Goal: Information Seeking & Learning: Learn about a topic

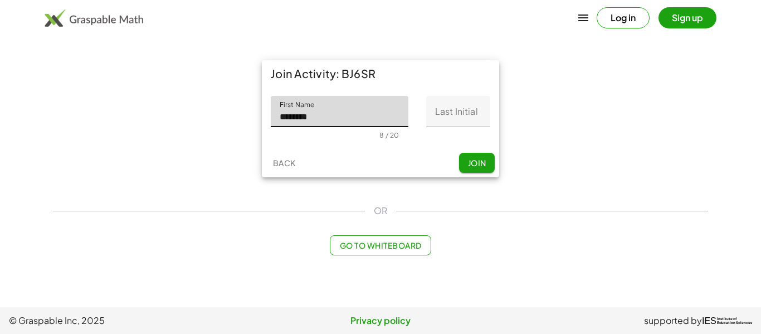
type input "********"
click at [463, 111] on input "Last Initial" at bounding box center [458, 111] width 64 height 31
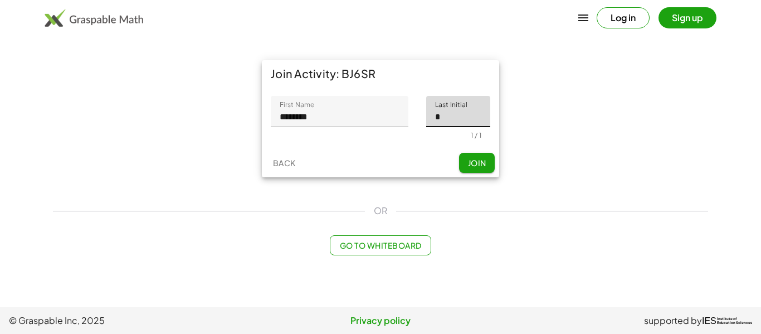
type input "*"
click at [481, 157] on button "Join" at bounding box center [477, 163] width 36 height 20
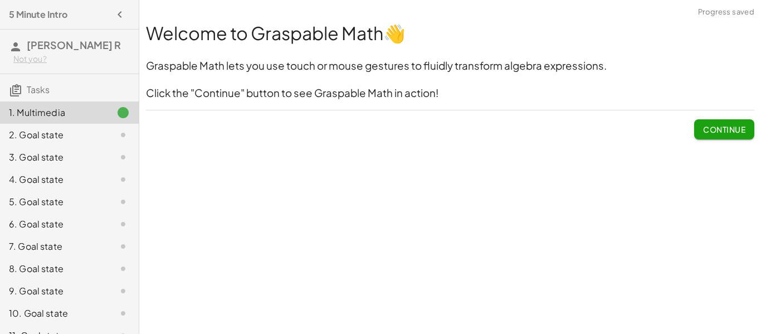
click at [749, 138] on button "Continue" at bounding box center [724, 129] width 60 height 20
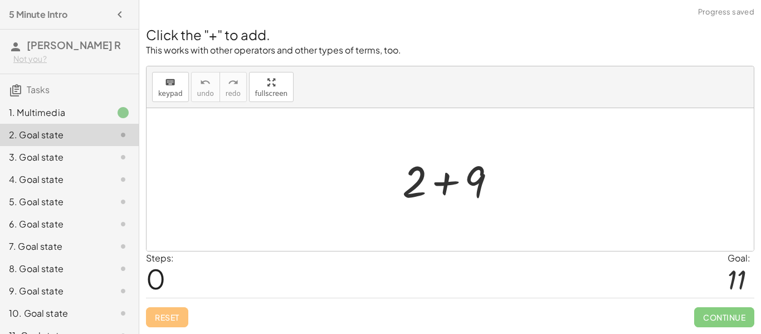
click at [475, 180] on div at bounding box center [454, 179] width 115 height 57
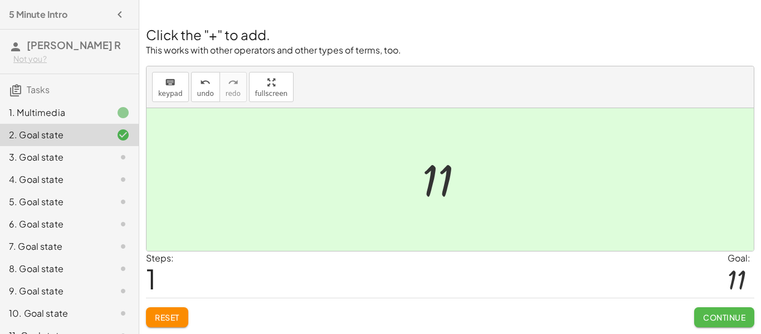
click at [725, 313] on span "Continue" at bounding box center [724, 317] width 42 height 10
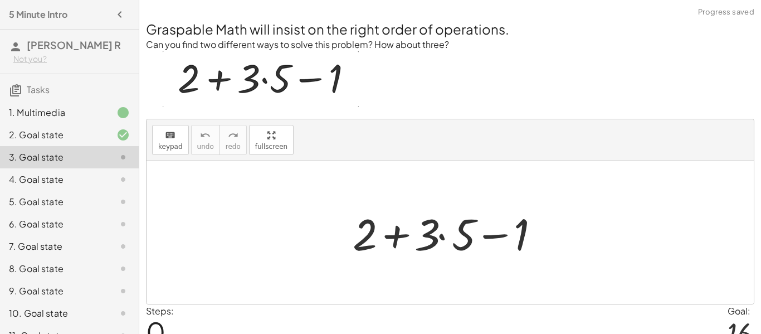
click at [384, 227] on div at bounding box center [454, 232] width 214 height 57
click at [452, 231] on div at bounding box center [454, 232] width 214 height 57
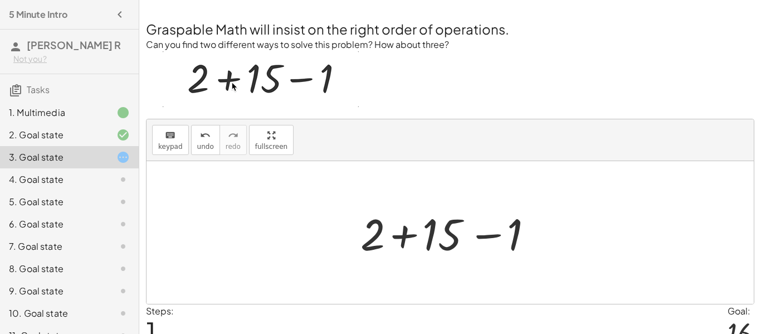
click at [414, 241] on div at bounding box center [454, 232] width 199 height 57
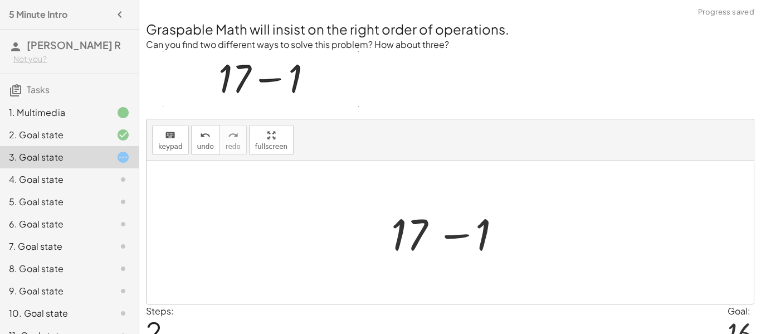
click at [436, 236] on div at bounding box center [453, 232] width 137 height 57
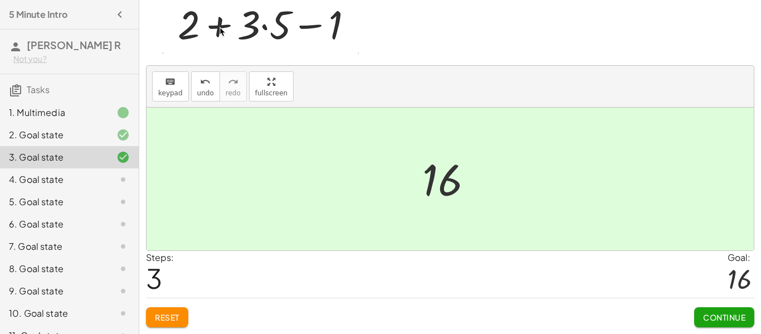
click at [719, 310] on button "Continue" at bounding box center [724, 317] width 60 height 20
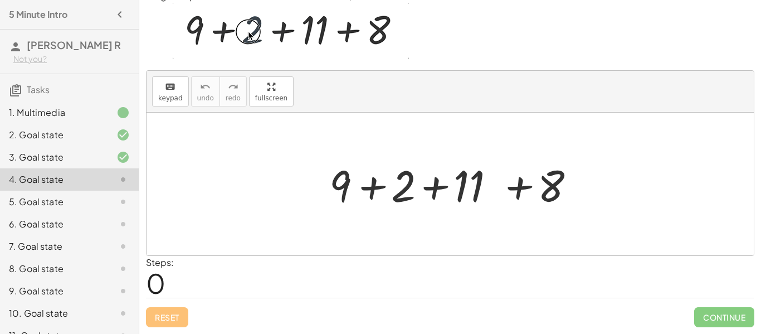
click at [367, 187] on div at bounding box center [454, 183] width 261 height 57
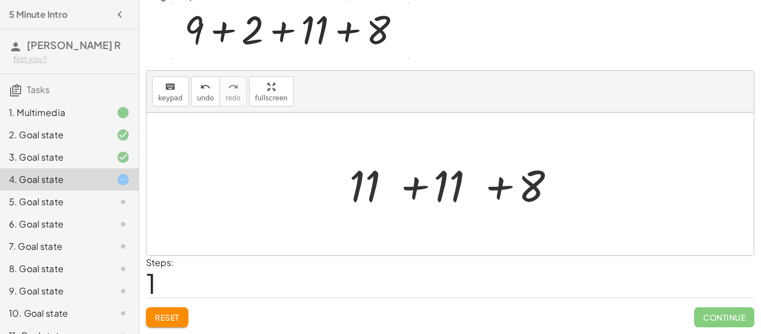
click at [408, 187] on div at bounding box center [455, 183] width 222 height 57
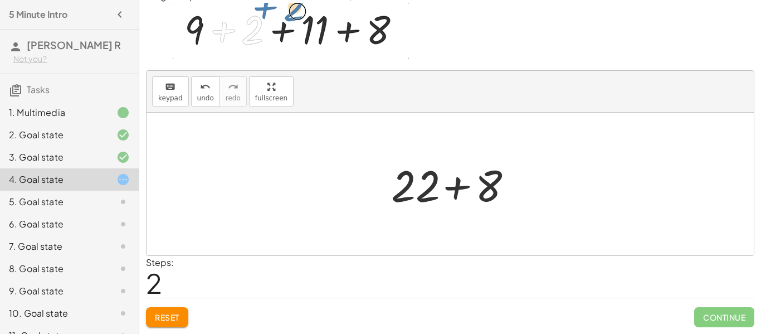
click at [440, 182] on div at bounding box center [453, 183] width 137 height 57
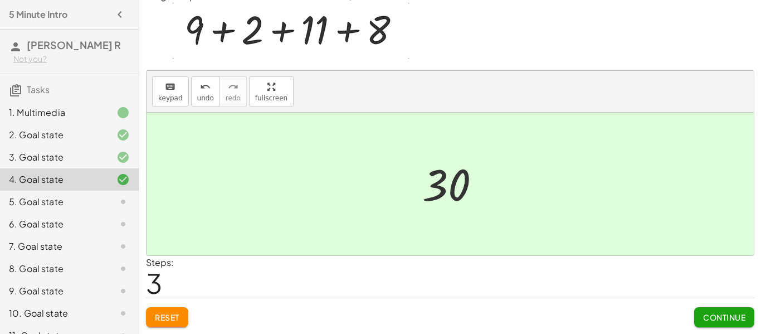
click at [736, 325] on button "Continue" at bounding box center [724, 317] width 60 height 20
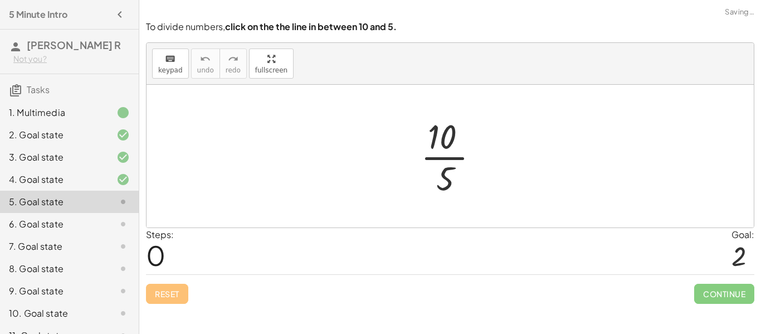
click at [441, 131] on div at bounding box center [454, 156] width 79 height 86
click at [458, 160] on div at bounding box center [454, 156] width 79 height 86
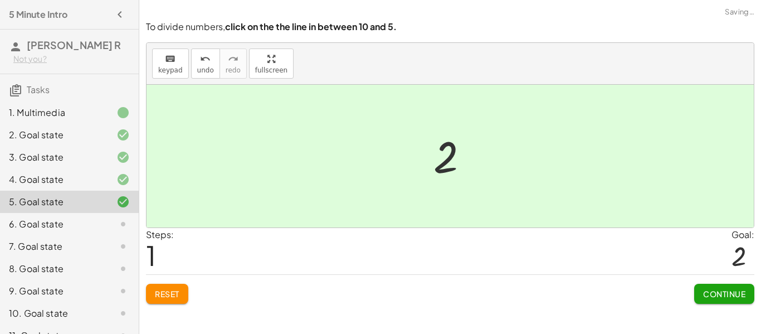
click at [728, 294] on span "Continue" at bounding box center [724, 294] width 42 height 10
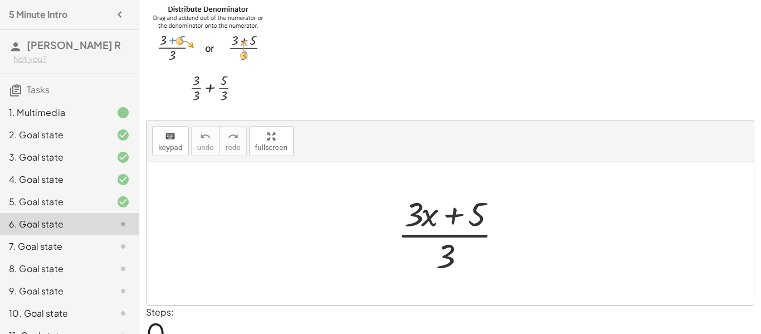
scroll to position [11, 0]
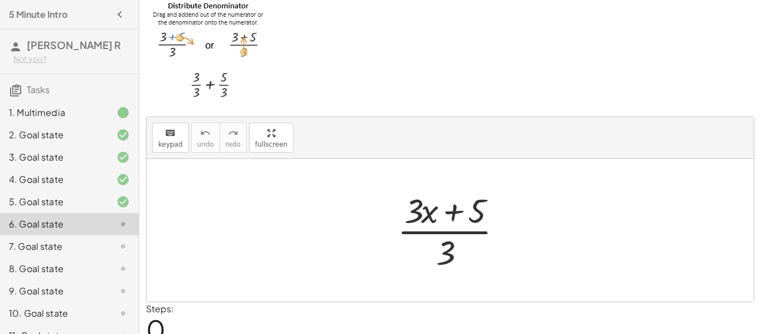
click at [479, 219] on div at bounding box center [454, 230] width 125 height 86
click at [450, 232] on div at bounding box center [454, 230] width 125 height 86
click at [451, 218] on div at bounding box center [454, 230] width 125 height 86
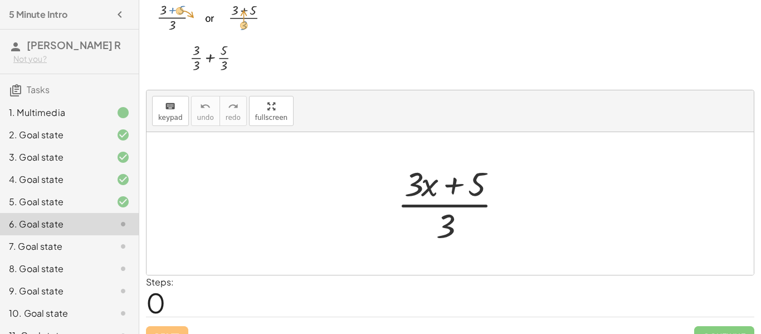
scroll to position [38, 0]
click at [451, 216] on div at bounding box center [454, 202] width 125 height 86
click at [448, 218] on div at bounding box center [454, 202] width 125 height 86
click at [428, 196] on div at bounding box center [454, 202] width 125 height 86
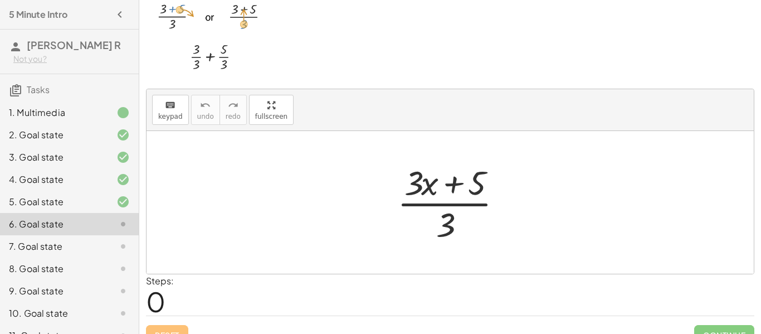
click at [412, 187] on div at bounding box center [454, 202] width 125 height 86
click at [440, 213] on div at bounding box center [454, 202] width 125 height 86
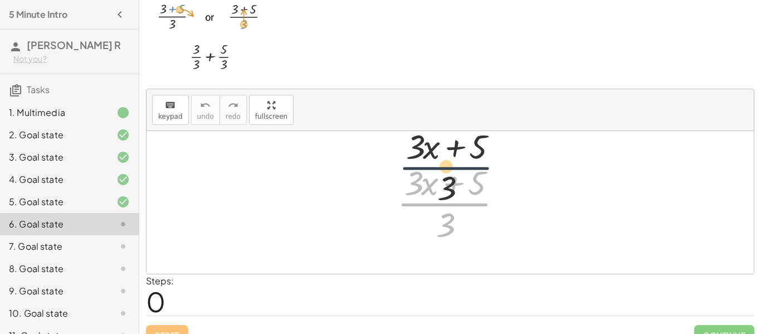
drag, startPoint x: 449, startPoint y: 205, endPoint x: 451, endPoint y: 162, distance: 42.9
click at [451, 162] on div at bounding box center [454, 202] width 125 height 86
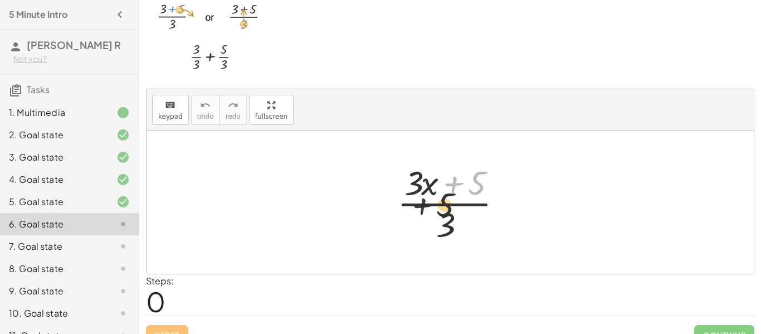
drag, startPoint x: 463, startPoint y: 180, endPoint x: 419, endPoint y: 210, distance: 52.5
click at [419, 210] on div at bounding box center [454, 202] width 125 height 86
drag, startPoint x: 472, startPoint y: 185, endPoint x: 400, endPoint y: 184, distance: 72.4
click at [400, 184] on div at bounding box center [454, 202] width 125 height 86
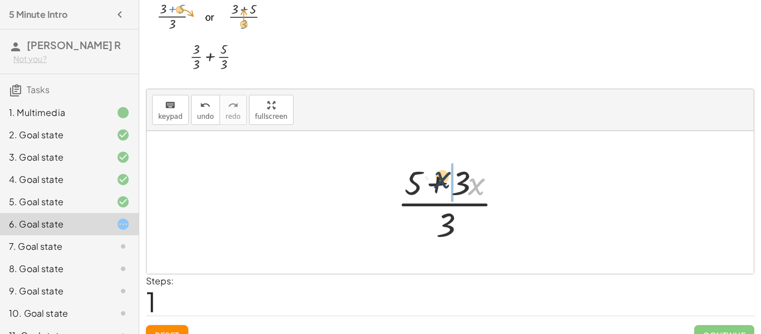
drag, startPoint x: 477, startPoint y: 189, endPoint x: 422, endPoint y: 187, distance: 55.2
click at [422, 187] on div at bounding box center [454, 202] width 125 height 86
drag, startPoint x: 452, startPoint y: 224, endPoint x: 442, endPoint y: 175, distance: 50.0
click at [442, 175] on div at bounding box center [454, 202] width 125 height 86
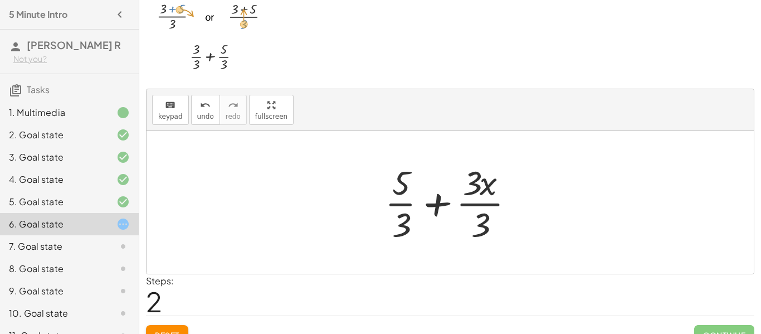
click at [408, 198] on div at bounding box center [453, 202] width 149 height 86
click at [401, 197] on div at bounding box center [453, 202] width 149 height 86
drag, startPoint x: 399, startPoint y: 188, endPoint x: 404, endPoint y: 227, distance: 38.8
click at [404, 227] on div at bounding box center [453, 202] width 149 height 86
drag, startPoint x: 408, startPoint y: 232, endPoint x: 404, endPoint y: 196, distance: 35.9
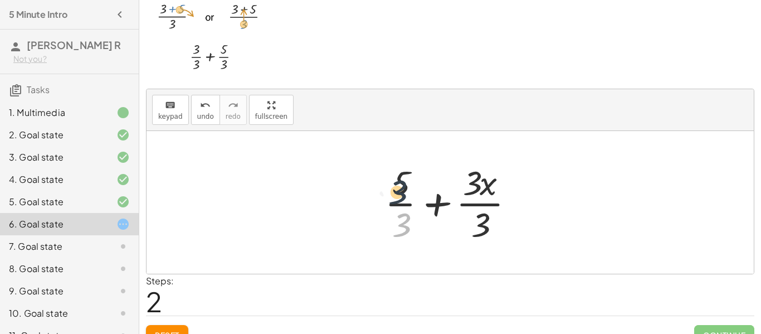
click at [404, 196] on div at bounding box center [453, 202] width 149 height 86
click at [430, 203] on div at bounding box center [453, 202] width 149 height 86
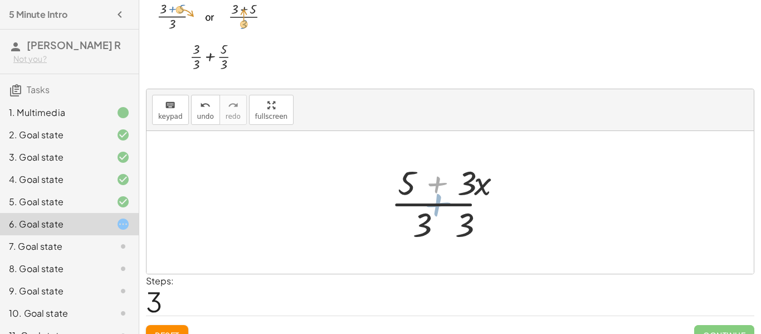
click at [432, 203] on div at bounding box center [454, 202] width 125 height 86
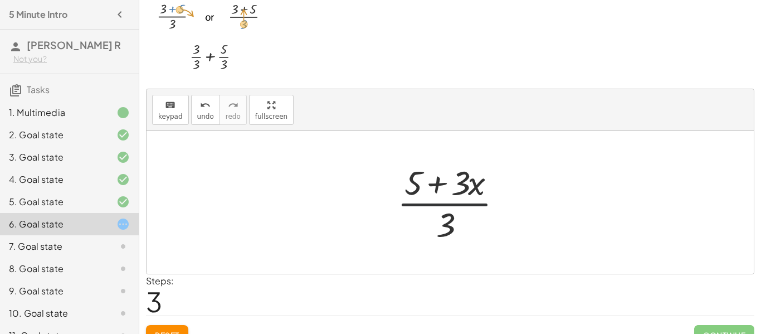
click at [447, 202] on div at bounding box center [454, 202] width 125 height 86
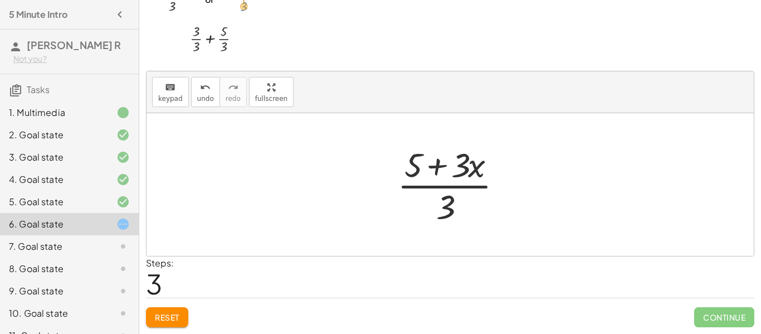
click at [180, 316] on button "Reset" at bounding box center [167, 317] width 42 height 20
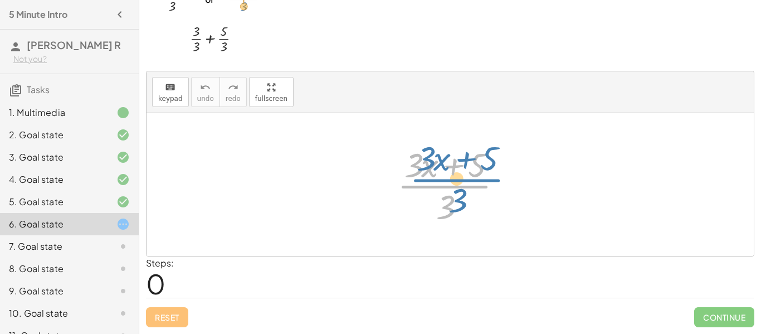
drag, startPoint x: 455, startPoint y: 196, endPoint x: 460, endPoint y: 205, distance: 11.0
click at [460, 205] on div at bounding box center [454, 184] width 125 height 86
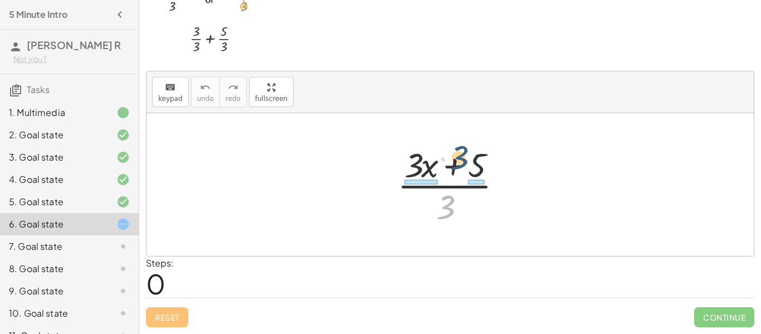
drag, startPoint x: 451, startPoint y: 208, endPoint x: 465, endPoint y: 159, distance: 51.5
click at [465, 159] on div at bounding box center [454, 184] width 125 height 86
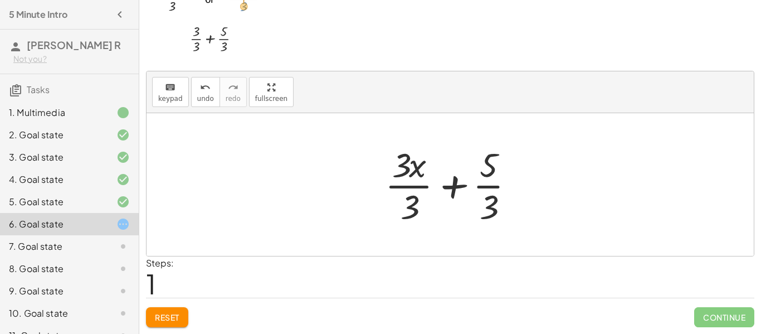
click at [458, 195] on div at bounding box center [453, 184] width 149 height 86
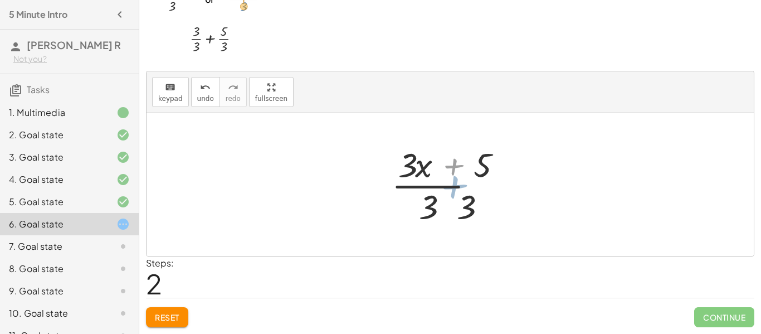
click at [455, 189] on div at bounding box center [454, 184] width 125 height 86
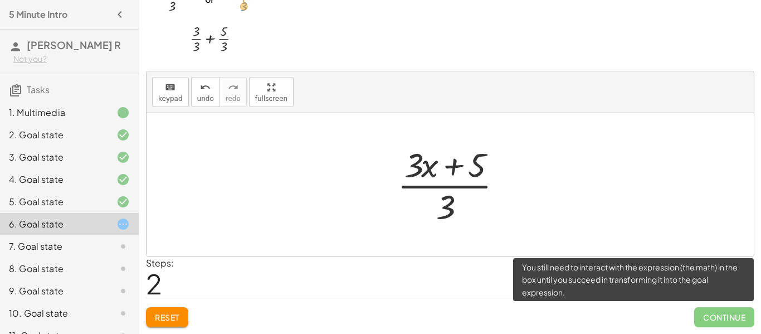
click at [735, 315] on span "Continue" at bounding box center [724, 317] width 60 height 20
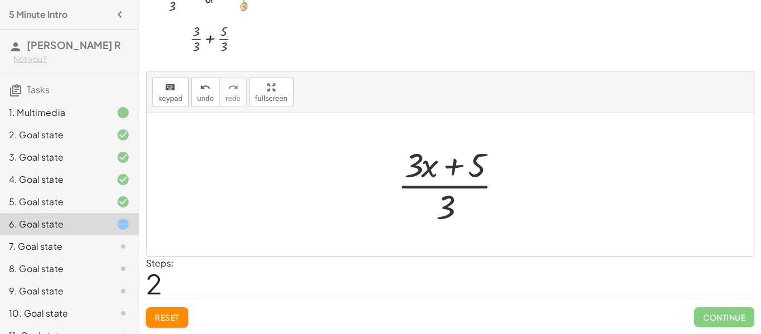
click at [160, 307] on button "Reset" at bounding box center [167, 317] width 42 height 20
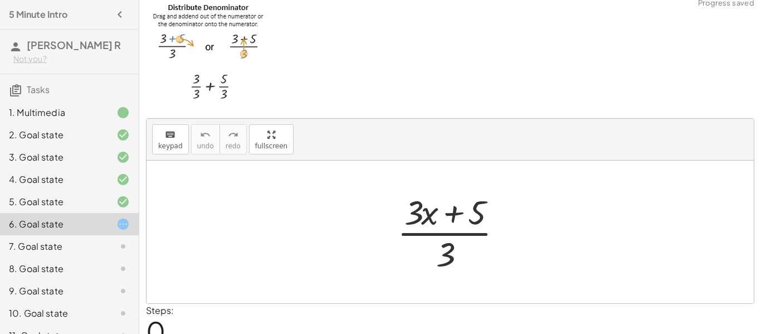
scroll to position [8, 0]
click at [465, 208] on div at bounding box center [454, 233] width 125 height 86
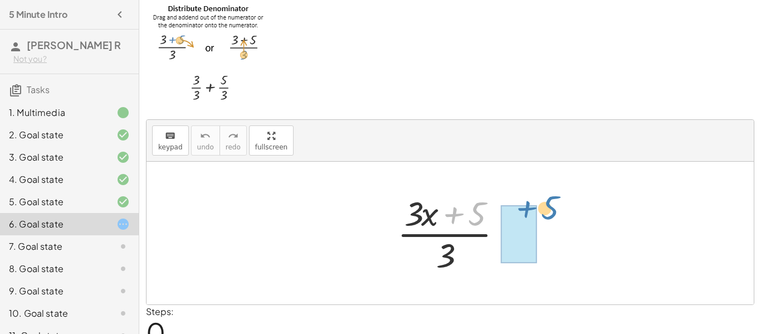
drag, startPoint x: 481, startPoint y: 212, endPoint x: 566, endPoint y: 204, distance: 86.1
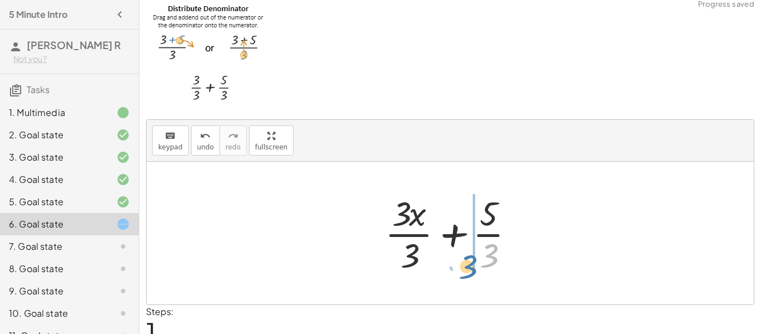
drag, startPoint x: 494, startPoint y: 246, endPoint x: 484, endPoint y: 245, distance: 9.5
click at [484, 245] on div at bounding box center [453, 233] width 149 height 86
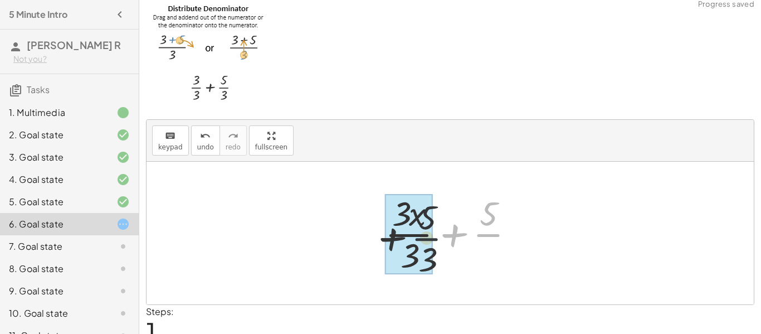
drag, startPoint x: 484, startPoint y: 245, endPoint x: 412, endPoint y: 247, distance: 71.9
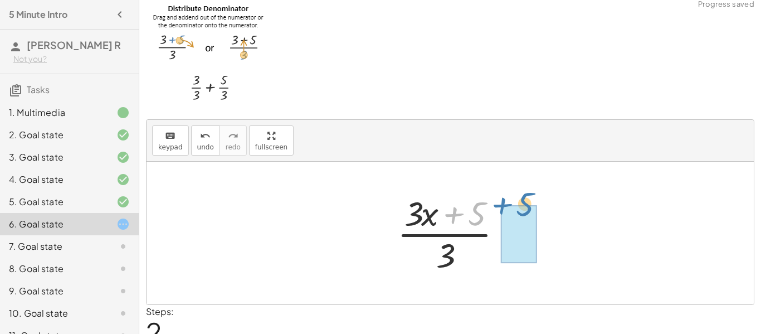
drag, startPoint x: 458, startPoint y: 227, endPoint x: 507, endPoint y: 220, distance: 49.0
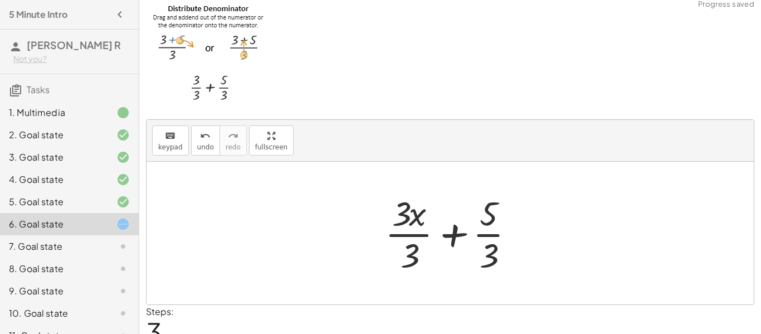
click at [485, 224] on div at bounding box center [453, 233] width 149 height 86
click at [491, 235] on div at bounding box center [453, 233] width 149 height 86
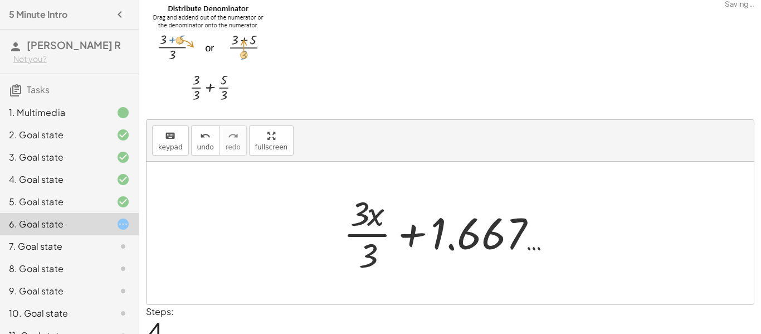
click at [353, 229] on div at bounding box center [454, 233] width 233 height 86
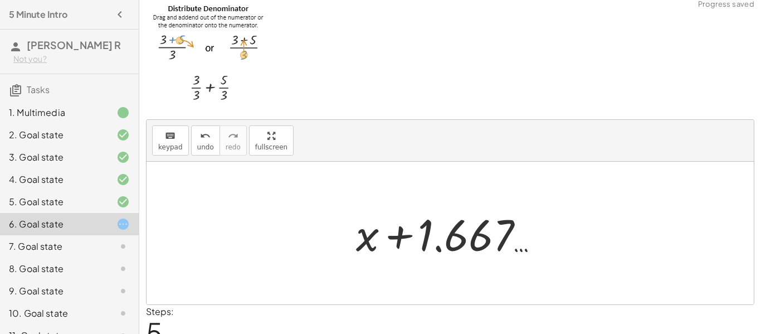
click at [403, 234] on div at bounding box center [454, 232] width 208 height 57
click at [455, 236] on div at bounding box center [454, 232] width 208 height 57
click at [346, 247] on div "· ( + · 3 · x + 5 ) · 3 + · 3 · x · 3 + · 5 · 3 · ( + · 3 · x + 5 ) · 3 + · 3 ·…" at bounding box center [450, 233] width 222 height 63
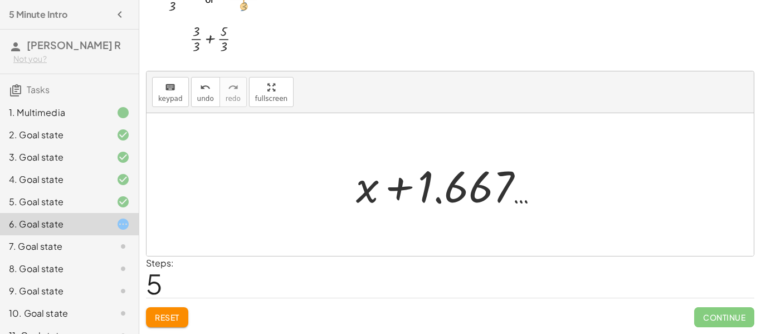
click at [165, 315] on span "Reset" at bounding box center [167, 317] width 25 height 10
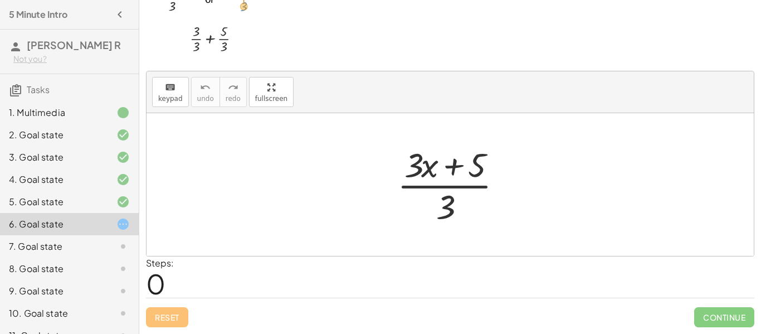
click at [461, 190] on div at bounding box center [454, 184] width 125 height 86
drag, startPoint x: 446, startPoint y: 221, endPoint x: 529, endPoint y: 189, distance: 89.4
click at [529, 189] on div "· 3 · ( + · 3 · x + 5 ) · 3" at bounding box center [449, 184] width 607 height 143
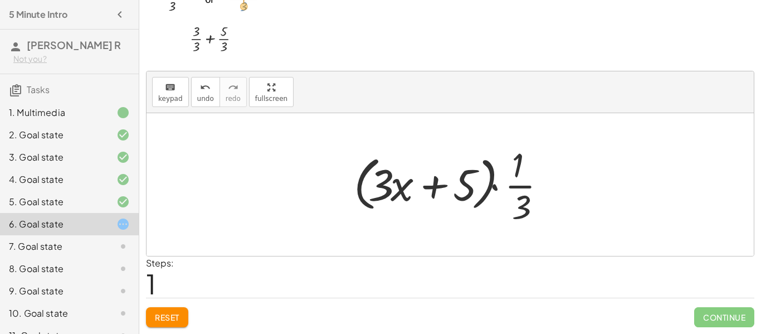
click at [519, 187] on div at bounding box center [454, 184] width 213 height 86
click at [461, 185] on div at bounding box center [454, 184] width 213 height 86
click at [462, 185] on div at bounding box center [454, 184] width 213 height 86
click at [465, 185] on div at bounding box center [454, 184] width 213 height 86
click at [446, 188] on div at bounding box center [454, 184] width 213 height 86
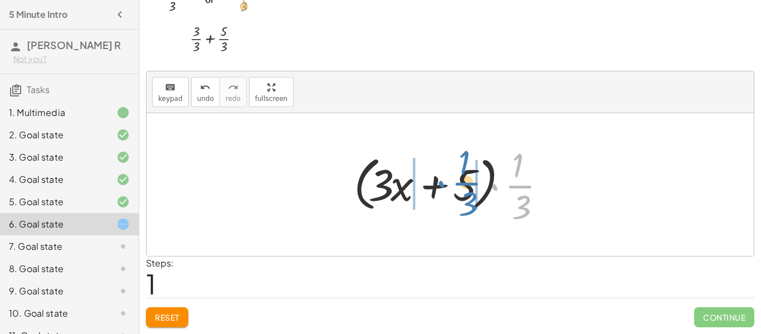
drag, startPoint x: 520, startPoint y: 188, endPoint x: 466, endPoint y: 185, distance: 53.5
click at [466, 185] on div at bounding box center [454, 184] width 213 height 86
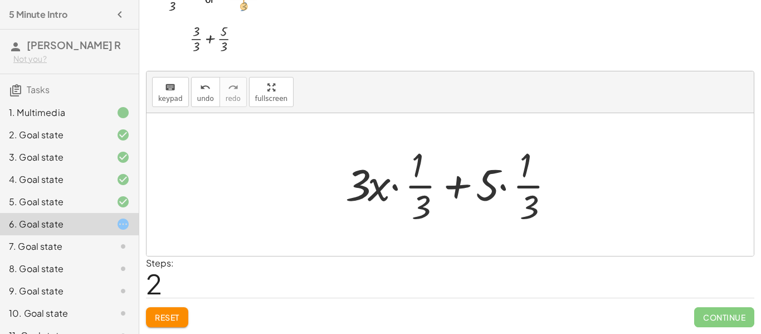
click at [480, 188] on div at bounding box center [454, 184] width 229 height 86
click at [488, 182] on div at bounding box center [454, 184] width 229 height 86
click at [506, 179] on div at bounding box center [454, 184] width 229 height 86
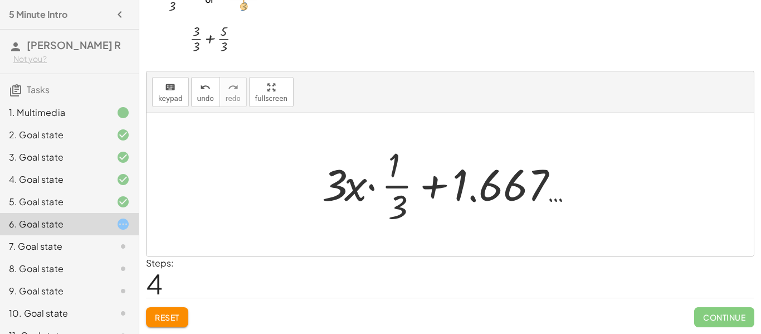
click at [395, 193] on div at bounding box center [454, 184] width 276 height 86
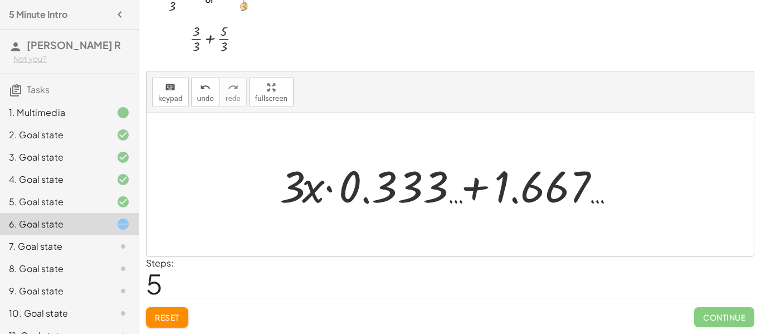
click at [319, 190] on div at bounding box center [454, 184] width 360 height 57
click at [482, 193] on div at bounding box center [454, 184] width 360 height 57
click at [473, 190] on div at bounding box center [454, 184] width 360 height 57
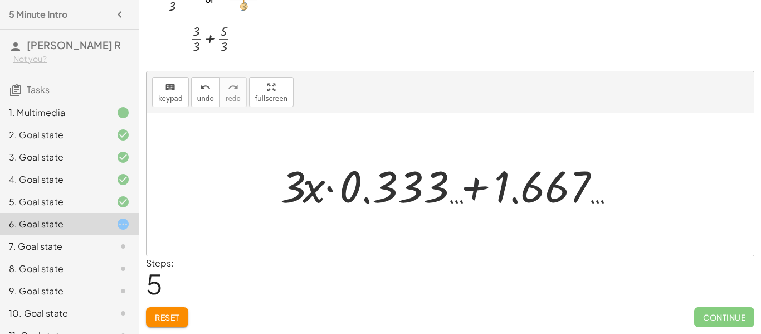
click at [473, 190] on div at bounding box center [454, 184] width 360 height 57
click at [164, 323] on button "Reset" at bounding box center [167, 317] width 42 height 20
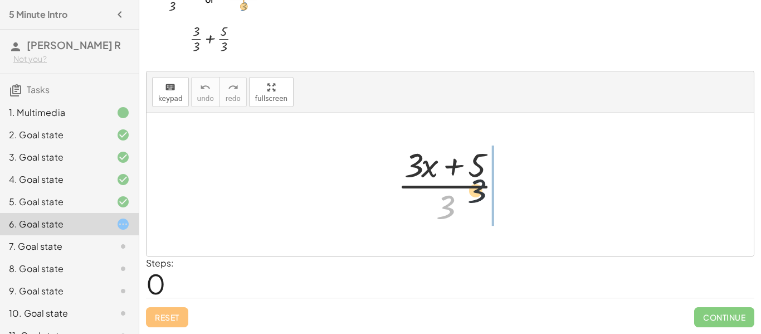
drag, startPoint x: 451, startPoint y: 216, endPoint x: 542, endPoint y: 170, distance: 101.9
click at [542, 170] on div "· 3 · ( + · 3 · x + 5 ) · 3" at bounding box center [449, 184] width 607 height 143
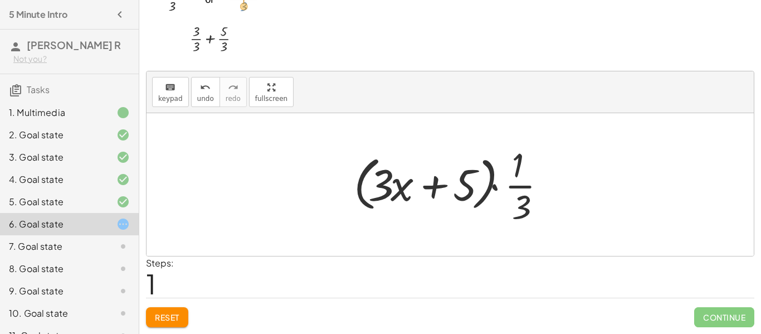
click at [0, 0] on div "keyboard keypad undo undo redo redo fullscreen · ( + · 3 · x + 5 ) · 3 ( + · 3 …" at bounding box center [0, 0] width 0 height 0
click at [165, 307] on button "Reset" at bounding box center [167, 317] width 42 height 20
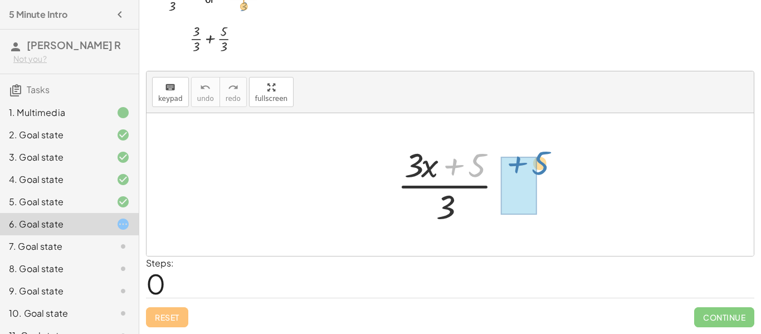
drag, startPoint x: 448, startPoint y: 163, endPoint x: 514, endPoint y: 161, distance: 65.2
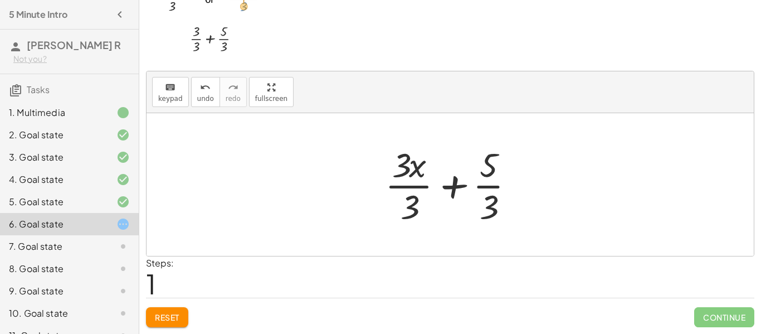
click at [486, 169] on div at bounding box center [453, 184] width 149 height 86
click at [484, 173] on div at bounding box center [453, 184] width 149 height 86
click at [485, 182] on div at bounding box center [453, 184] width 149 height 86
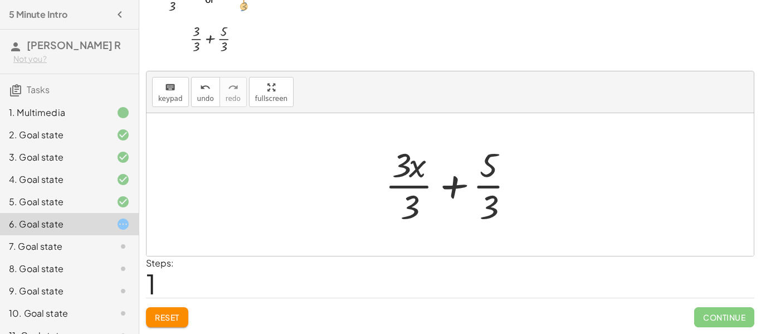
click at [485, 182] on div at bounding box center [453, 184] width 149 height 86
click at [485, 182] on div at bounding box center [454, 184] width 233 height 86
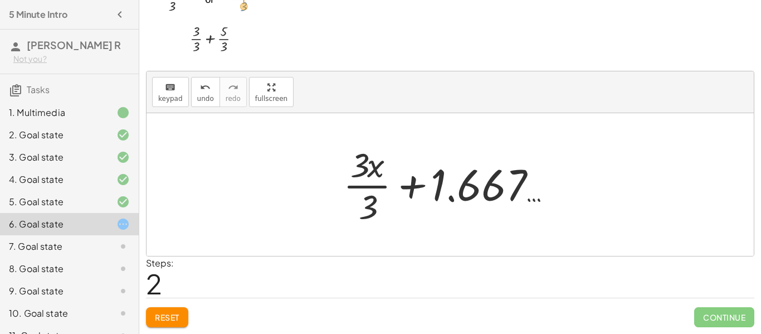
click at [373, 182] on div at bounding box center [454, 184] width 233 height 86
click at [373, 182] on div at bounding box center [454, 184] width 208 height 57
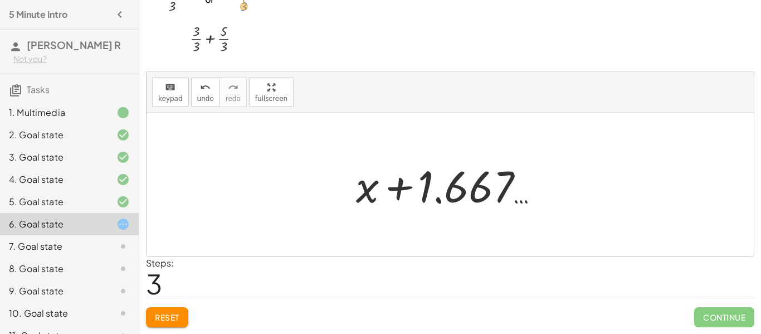
click at [371, 187] on div at bounding box center [454, 184] width 208 height 57
click at [165, 311] on button "Reset" at bounding box center [167, 317] width 42 height 20
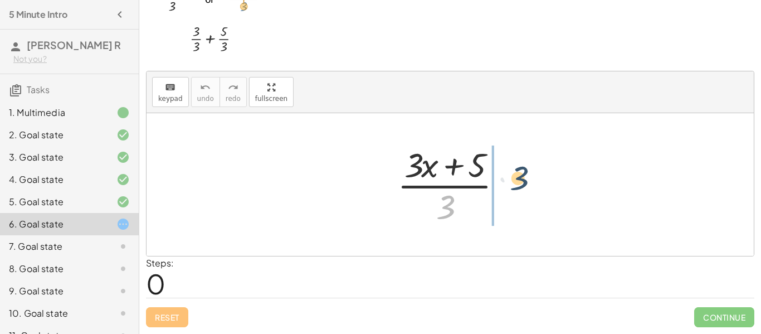
drag, startPoint x: 447, startPoint y: 208, endPoint x: 521, endPoint y: 179, distance: 80.1
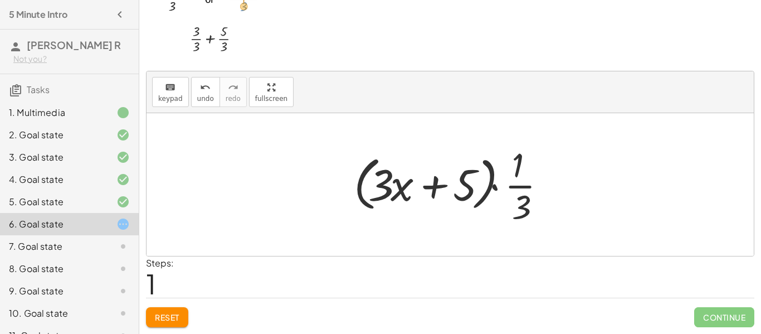
click at [172, 315] on span "Reset" at bounding box center [167, 317] width 25 height 10
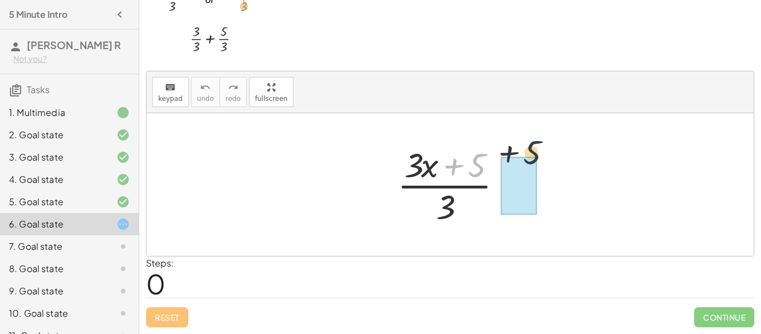
drag, startPoint x: 478, startPoint y: 160, endPoint x: 540, endPoint y: 146, distance: 62.8
click at [540, 146] on div "+ 5 · ( + · 3 · x + 5 ) · 3" at bounding box center [449, 184] width 607 height 143
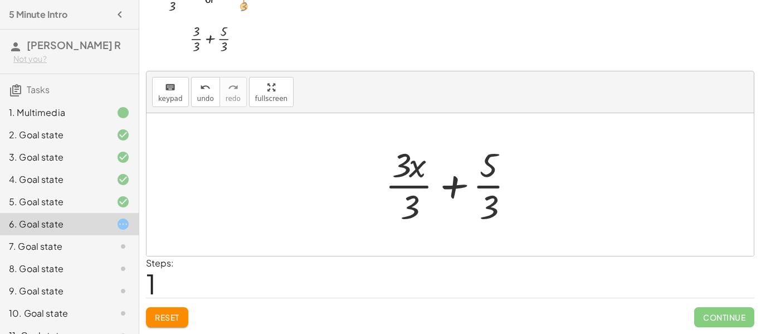
click at [490, 188] on div at bounding box center [453, 184] width 149 height 86
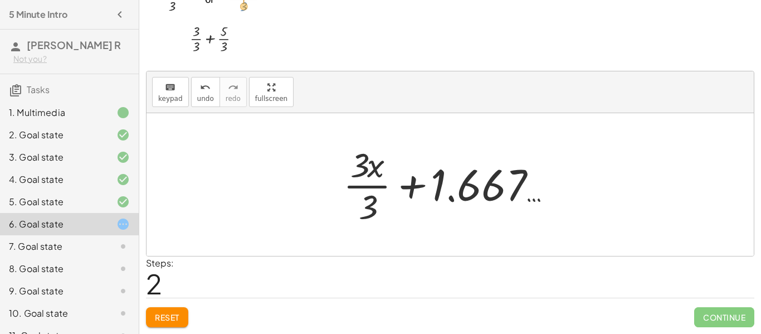
click at [367, 175] on div at bounding box center [454, 184] width 233 height 86
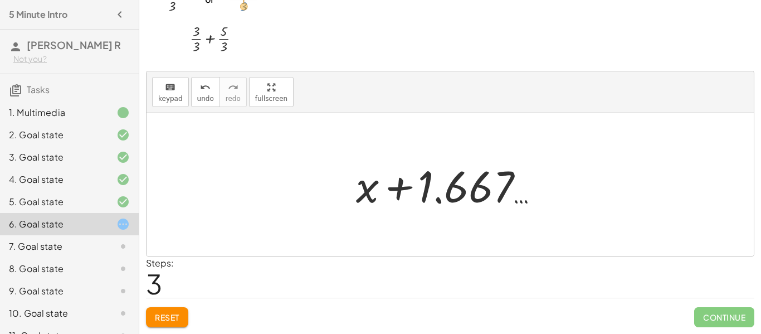
click at [404, 183] on div at bounding box center [454, 184] width 208 height 57
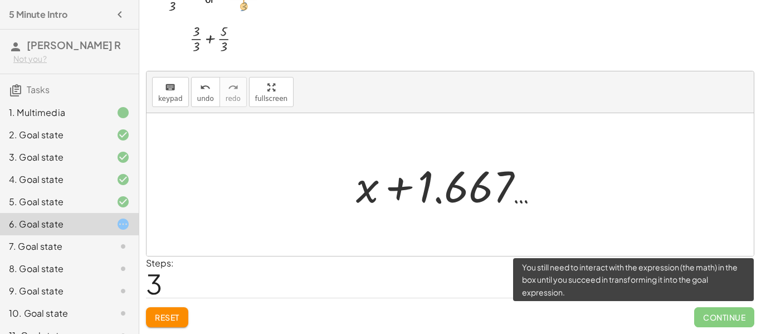
click at [714, 314] on span "Continue" at bounding box center [724, 317] width 60 height 20
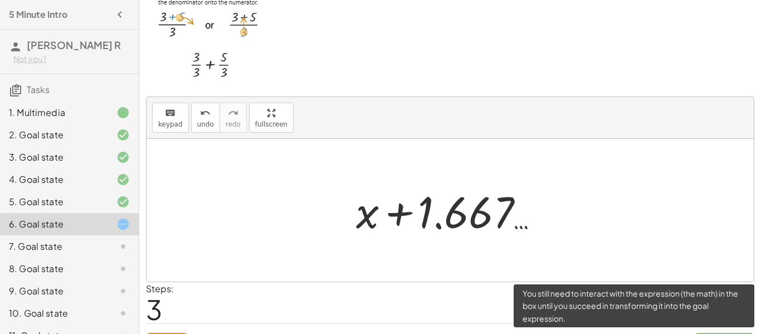
scroll to position [30, 0]
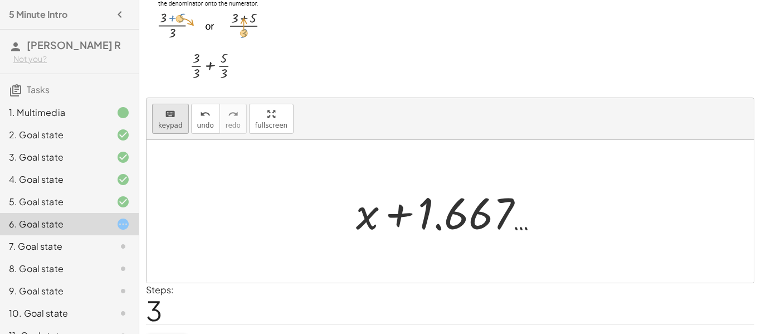
click at [184, 126] on button "keyboard keypad" at bounding box center [170, 119] width 37 height 30
click at [181, 126] on button "keyboard keypad" at bounding box center [170, 119] width 37 height 30
click at [181, 125] on button "keyboard keypad" at bounding box center [170, 119] width 37 height 30
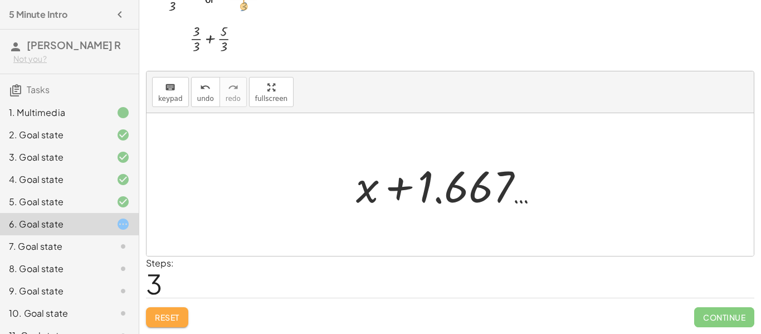
click at [187, 317] on button "Reset" at bounding box center [167, 317] width 42 height 20
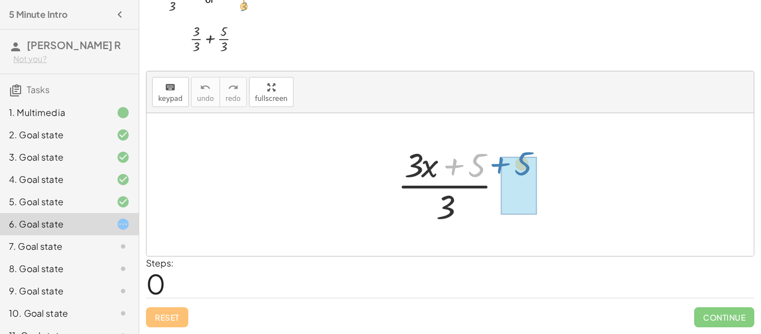
drag, startPoint x: 482, startPoint y: 174, endPoint x: 510, endPoint y: 173, distance: 28.4
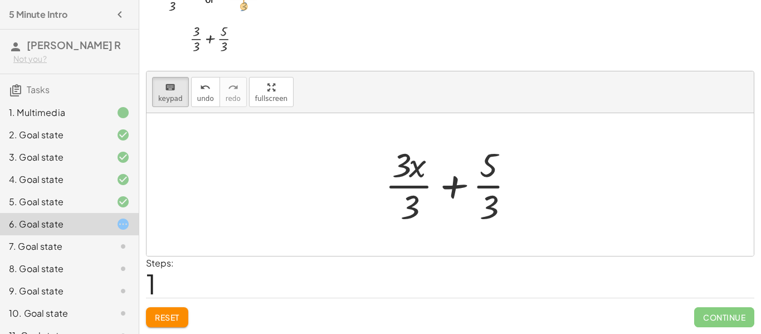
drag, startPoint x: 168, startPoint y: 80, endPoint x: 231, endPoint y: 155, distance: 98.5
click at [231, 155] on div "keyboard keypad undo undo redo redo fullscreen · ( + · 3 · x + 5 ) · 3 · + 3 · …" at bounding box center [449, 163] width 607 height 184
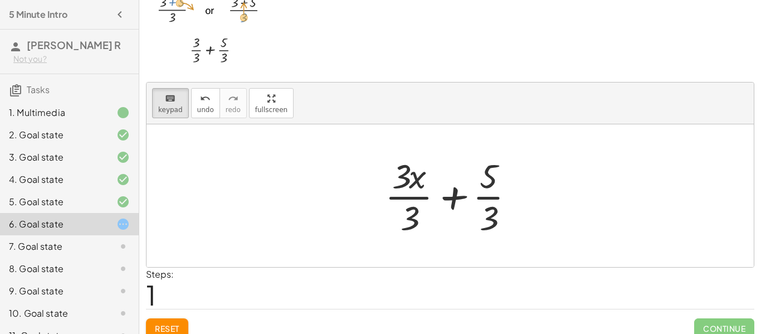
scroll to position [43, 0]
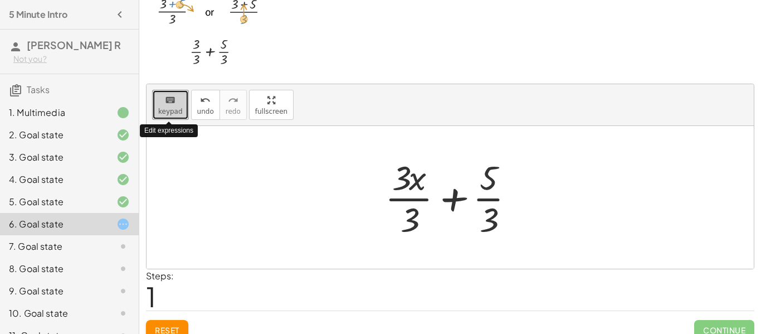
click at [613, 208] on div "keyboard keypad undo undo redo redo fullscreen Edit expressions · ( + · 3 · x +…" at bounding box center [449, 176] width 607 height 184
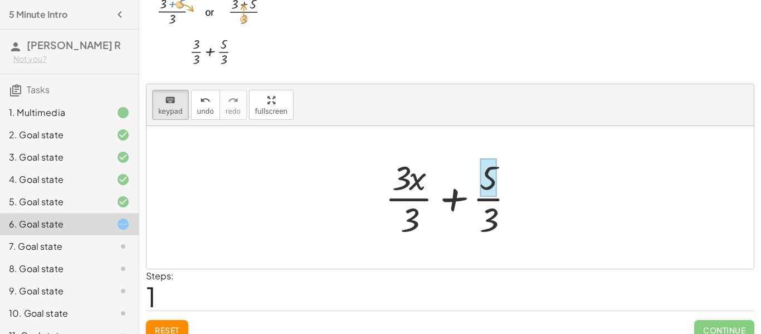
click at [496, 194] on div at bounding box center [488, 177] width 17 height 39
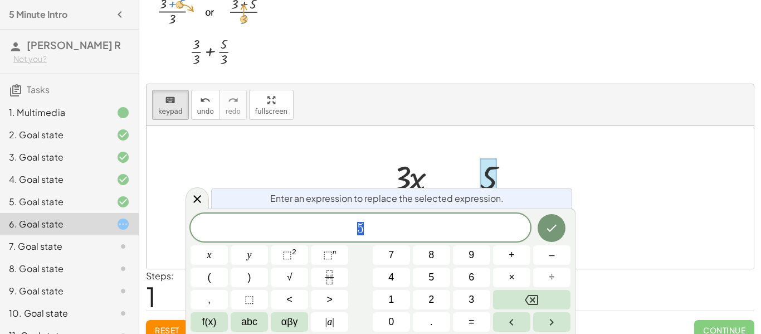
scroll to position [1, 0]
click at [297, 126] on div at bounding box center [449, 197] width 607 height 143
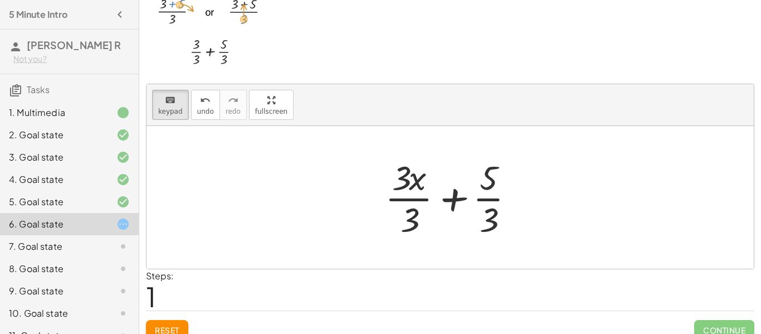
click at [172, 121] on div "keyboard keypad undo [PERSON_NAME] redo fullscreen" at bounding box center [449, 105] width 607 height 42
click at [0, 0] on div "keyboard keypad undo undo redo redo fullscreen · ( + · 3 · x + 5 ) · 3 · + 3 · …" at bounding box center [0, 0] width 0 height 0
click at [177, 88] on div "keyboard keypad undo [PERSON_NAME] redo fullscreen" at bounding box center [449, 105] width 607 height 42
click at [165, 108] on span "keypad" at bounding box center [170, 112] width 25 height 8
click at [491, 185] on div at bounding box center [453, 197] width 149 height 86
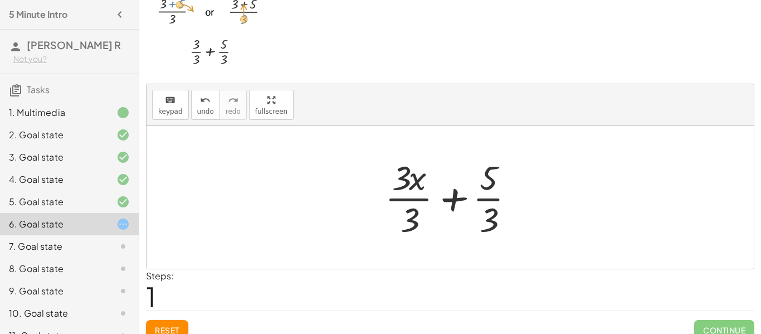
click at [491, 185] on div at bounding box center [453, 197] width 149 height 86
click at [489, 196] on div at bounding box center [453, 197] width 149 height 86
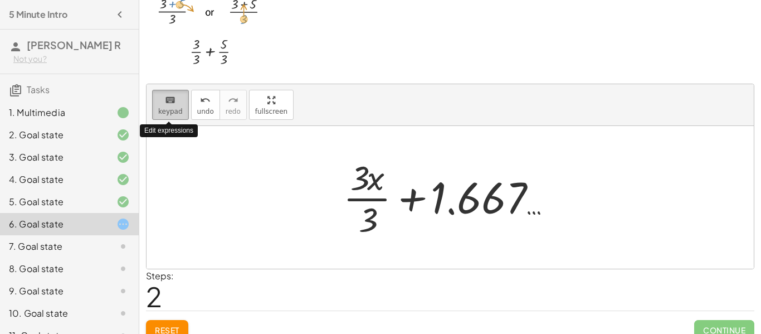
click at [179, 109] on span "keypad" at bounding box center [170, 112] width 25 height 8
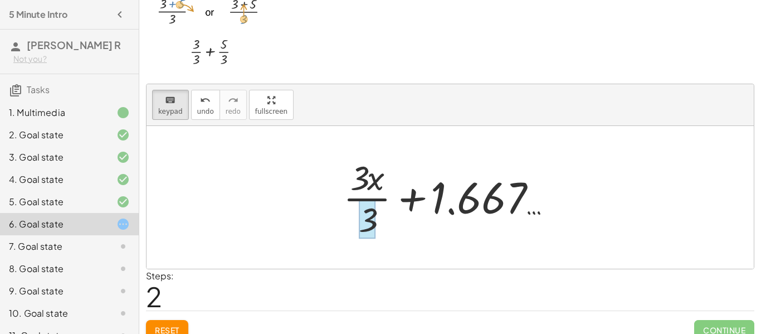
click at [372, 206] on div at bounding box center [367, 218] width 17 height 39
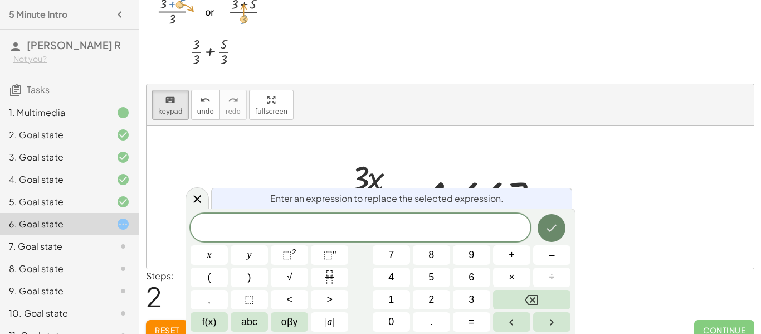
click at [545, 232] on icon "Done" at bounding box center [551, 227] width 13 height 13
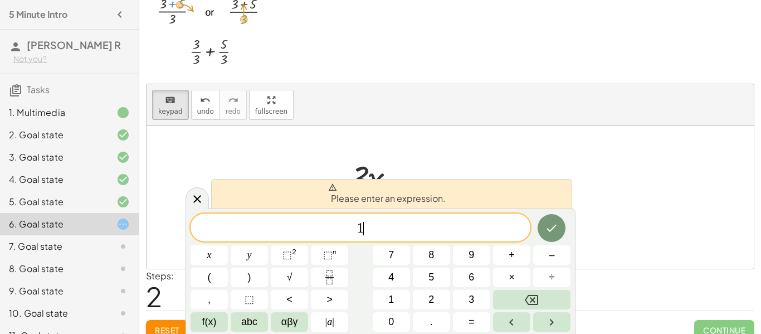
scroll to position [1, 0]
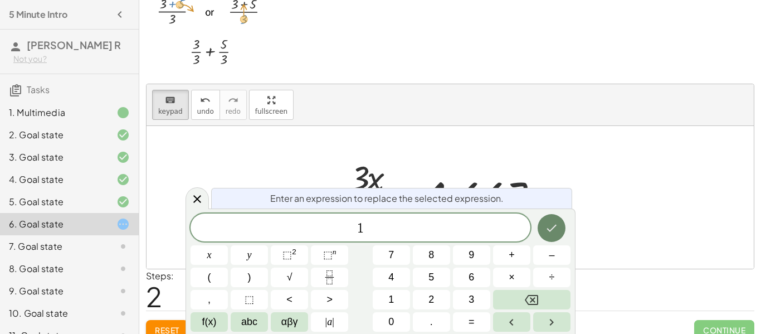
click at [555, 226] on icon "Done" at bounding box center [552, 227] width 10 height 7
click at [228, 245] on div at bounding box center [208, 254] width 37 height 19
click at [542, 233] on button "Done" at bounding box center [552, 228] width 28 height 28
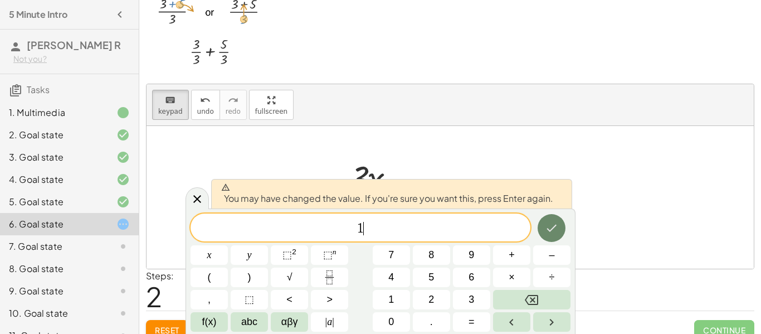
scroll to position [3, 0]
click at [542, 233] on button "Done" at bounding box center [552, 228] width 28 height 28
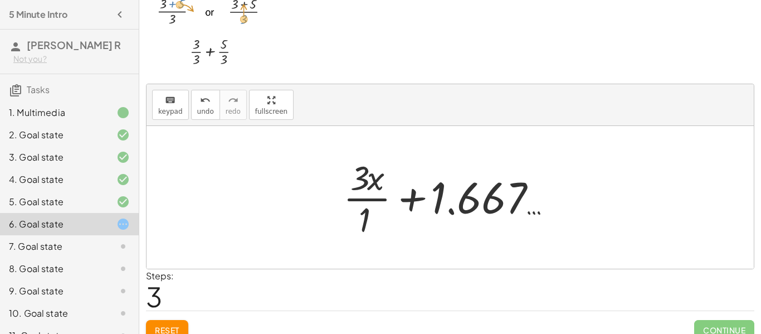
click at [542, 233] on div at bounding box center [454, 197] width 233 height 86
click at [365, 209] on div at bounding box center [454, 197] width 233 height 86
click at [365, 209] on div at bounding box center [454, 197] width 230 height 57
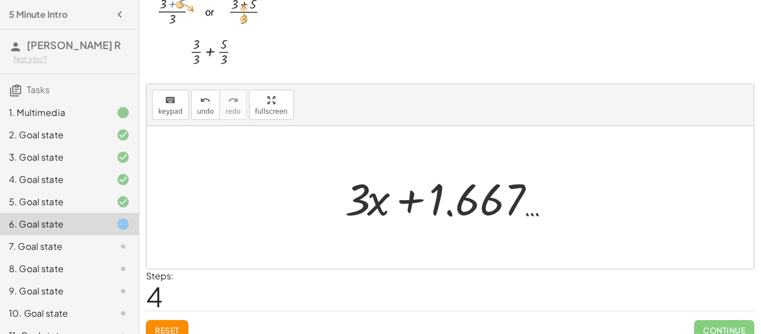
click at [712, 314] on div "Continue" at bounding box center [724, 325] width 60 height 29
click at [716, 321] on span "Continue" at bounding box center [724, 330] width 60 height 20
click at [433, 208] on div at bounding box center [454, 197] width 230 height 57
click at [406, 205] on div at bounding box center [454, 197] width 230 height 57
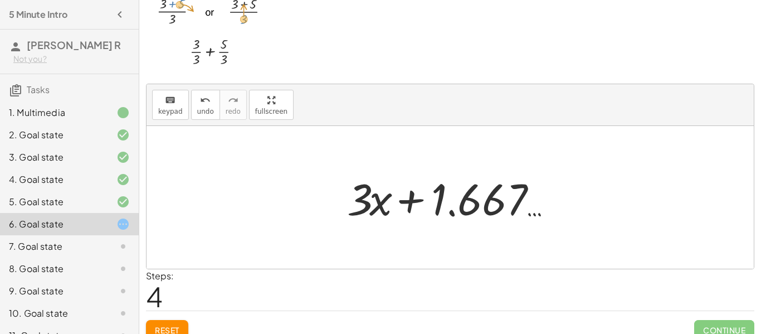
click at [406, 205] on div at bounding box center [454, 197] width 230 height 57
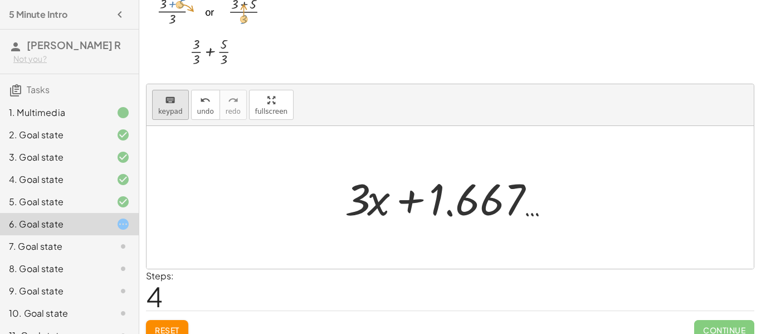
click at [172, 99] on icon "keyboard" at bounding box center [170, 100] width 11 height 13
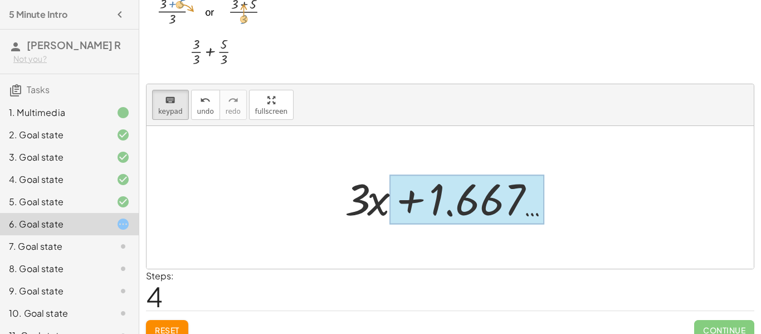
click at [424, 203] on div at bounding box center [466, 200] width 155 height 50
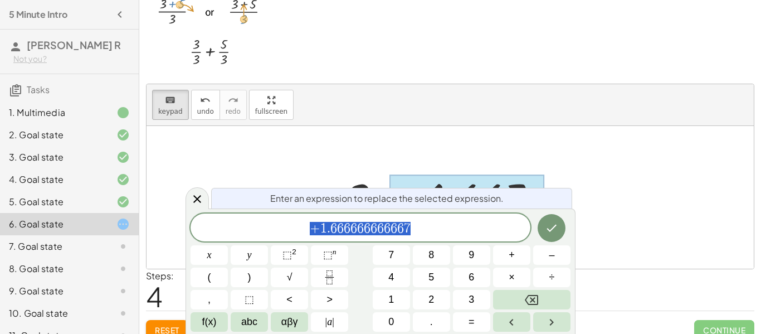
click at [306, 232] on span "+ 1 . 6 6 6 6 6 6 6 6 6 6 6 7" at bounding box center [360, 229] width 340 height 16
click at [314, 229] on span "+" at bounding box center [315, 228] width 11 height 13
click at [316, 232] on span "+" at bounding box center [315, 228] width 11 height 13
click at [567, 276] on button "÷" at bounding box center [551, 276] width 37 height 19
click at [546, 223] on icon "Done" at bounding box center [551, 227] width 13 height 13
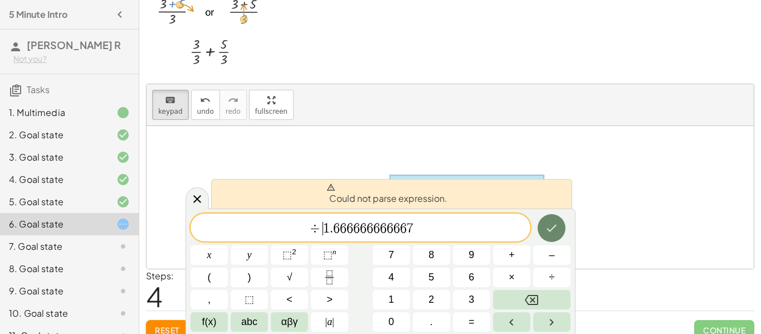
click at [546, 223] on icon "Done" at bounding box center [551, 227] width 13 height 13
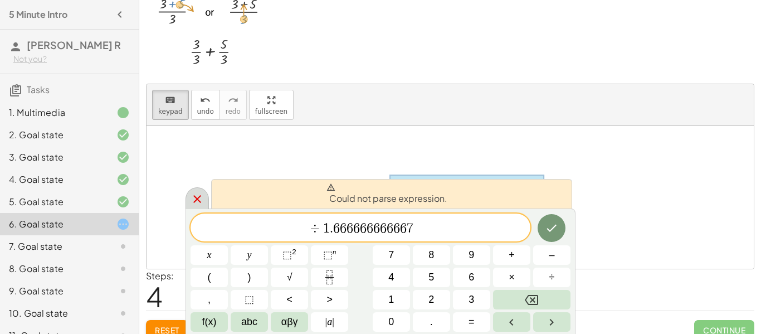
click at [187, 200] on div at bounding box center [196, 198] width 23 height 22
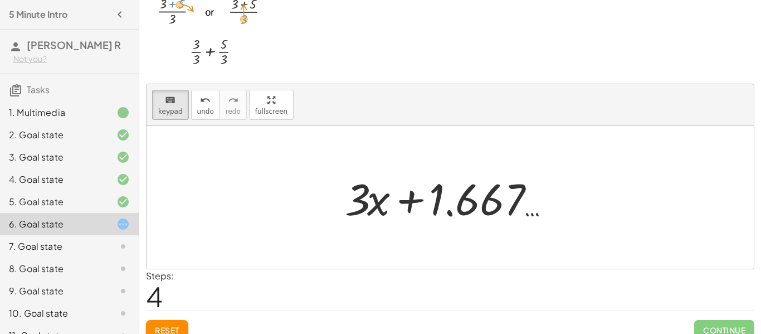
click at [69, 251] on div "7. Goal state" at bounding box center [54, 246] width 90 height 13
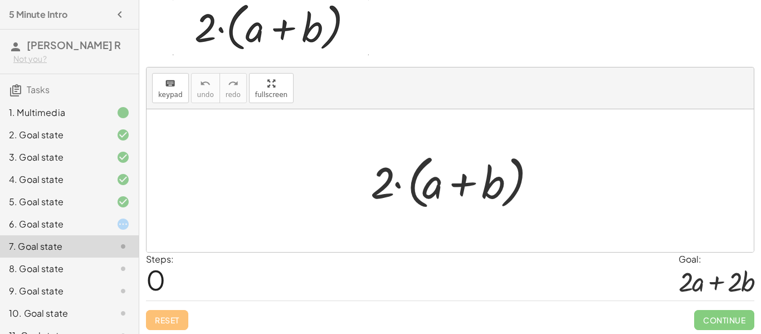
scroll to position [54, 0]
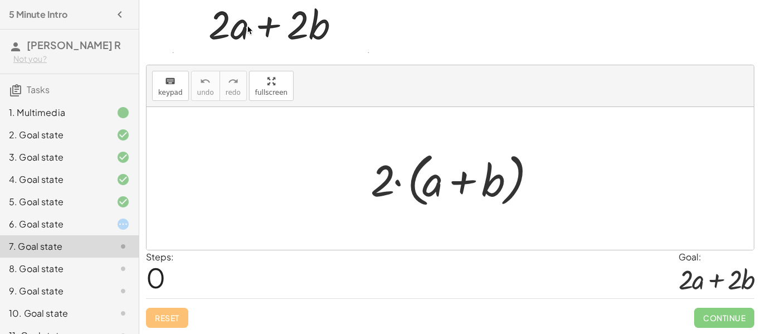
click at [428, 179] on div at bounding box center [454, 178] width 179 height 64
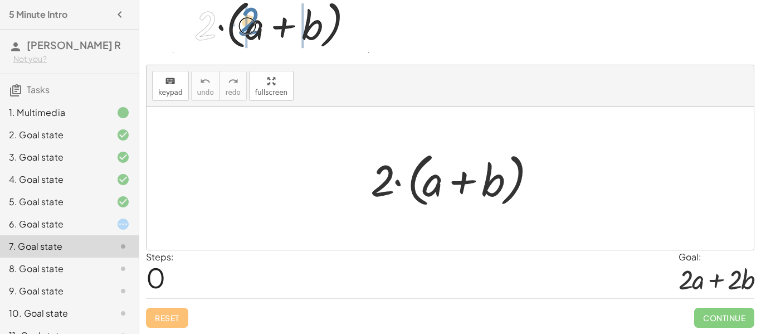
click at [400, 183] on div at bounding box center [454, 178] width 179 height 64
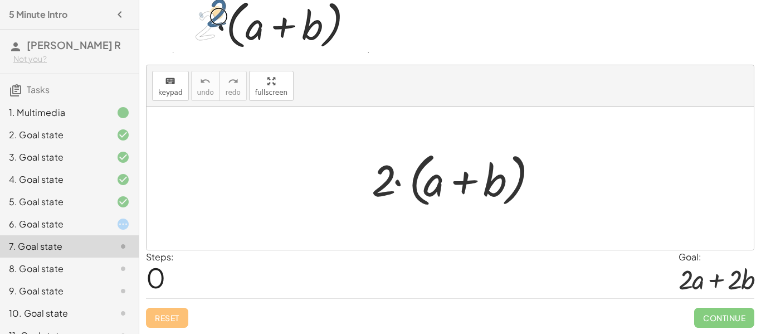
click at [456, 187] on div at bounding box center [454, 178] width 179 height 64
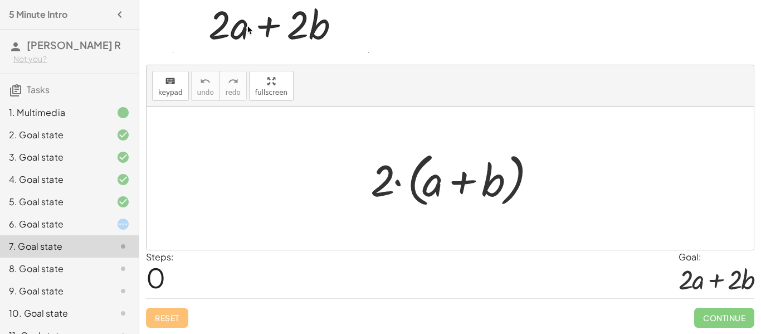
click at [456, 187] on div at bounding box center [454, 178] width 179 height 64
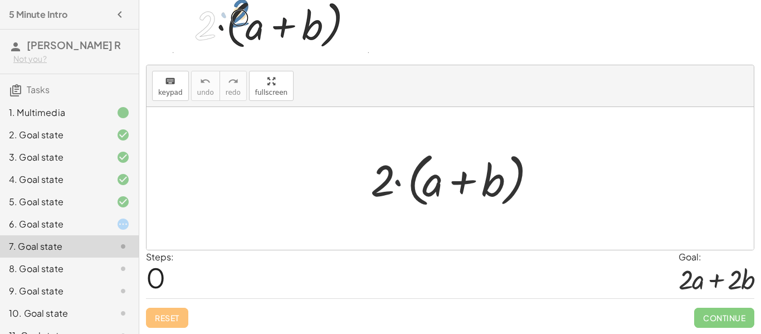
click at [394, 183] on div at bounding box center [454, 178] width 179 height 64
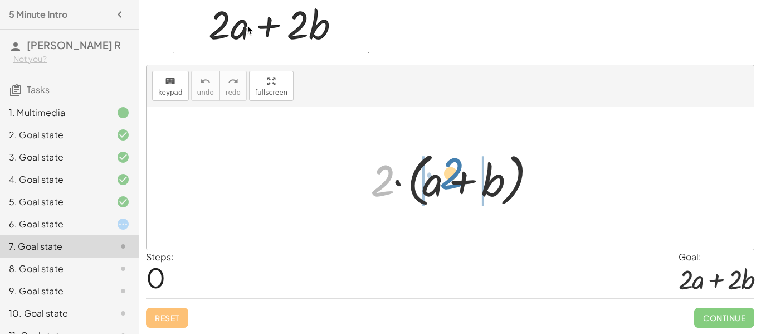
drag, startPoint x: 382, startPoint y: 182, endPoint x: 441, endPoint y: 180, distance: 59.1
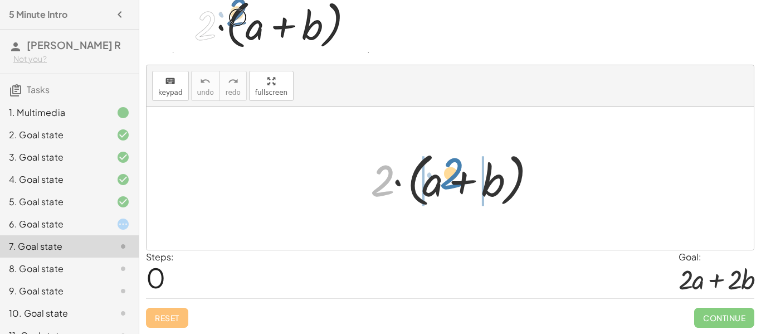
click at [441, 180] on div at bounding box center [454, 178] width 179 height 64
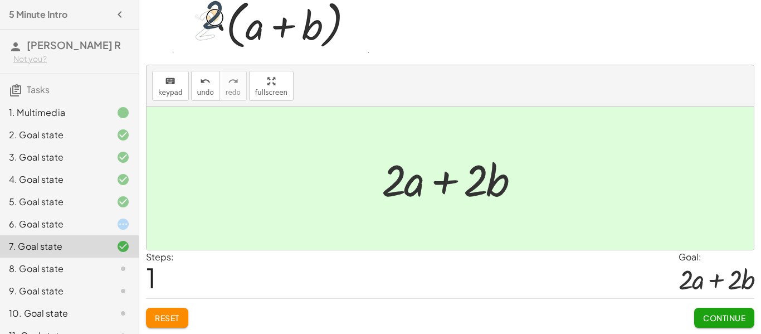
click at [727, 319] on span "Continue" at bounding box center [724, 317] width 42 height 10
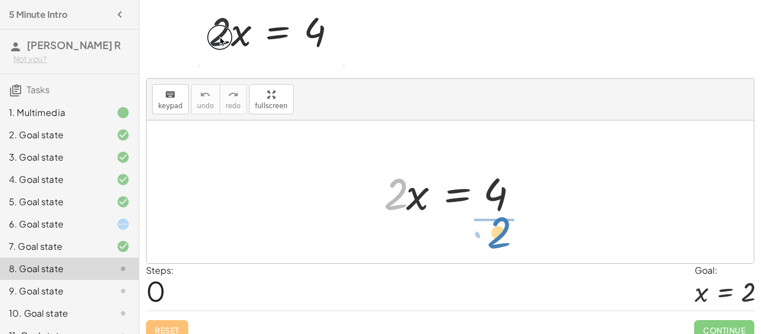
drag, startPoint x: 398, startPoint y: 192, endPoint x: 503, endPoint y: 230, distance: 112.1
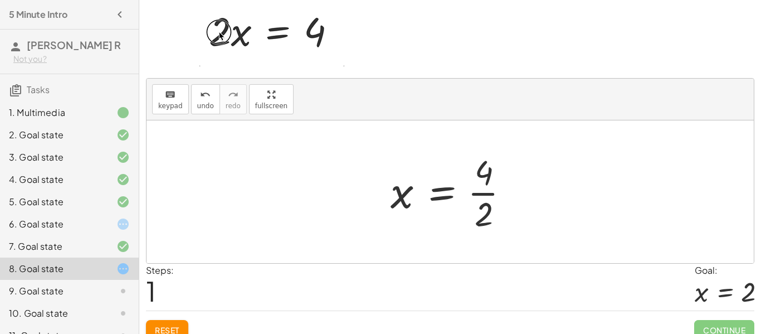
click at [486, 194] on div at bounding box center [454, 192] width 139 height 86
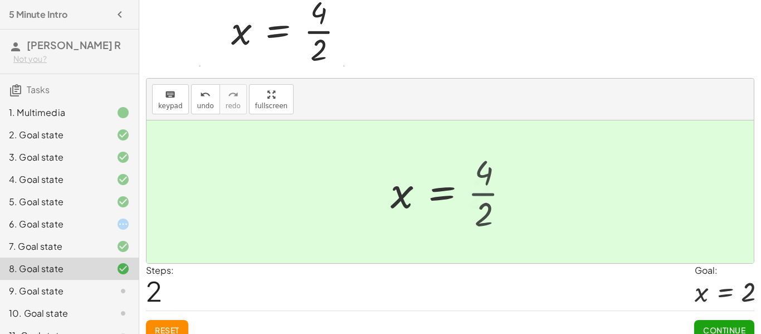
click at [486, 194] on div at bounding box center [450, 191] width 130 height 55
click at [726, 325] on span "Continue" at bounding box center [724, 330] width 42 height 10
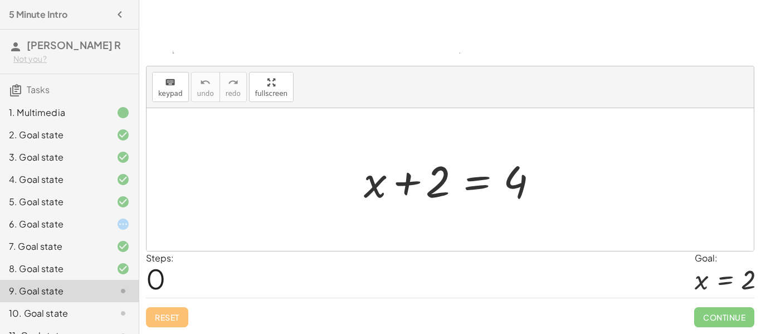
scroll to position [146, 0]
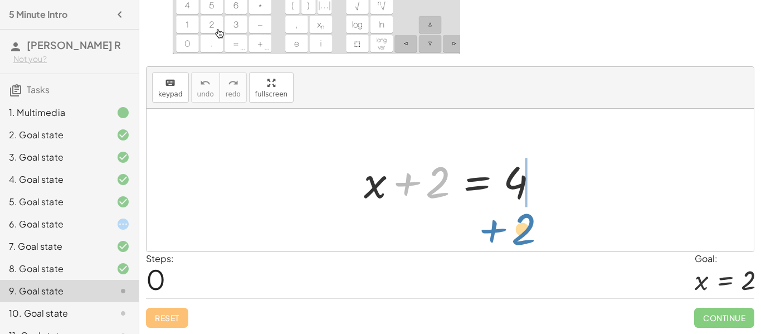
drag, startPoint x: 437, startPoint y: 192, endPoint x: 512, endPoint y: 233, distance: 85.5
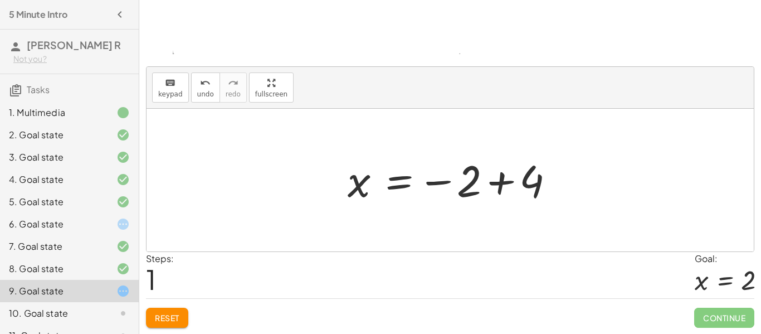
click at [522, 187] on div at bounding box center [454, 180] width 224 height 55
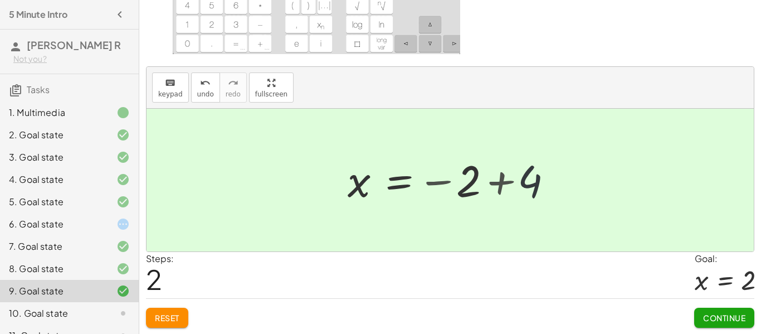
click at [522, 187] on div at bounding box center [449, 180] width 607 height 143
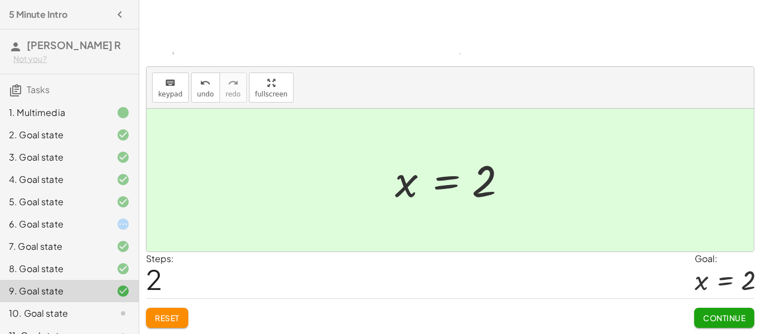
click at [724, 307] on button "Continue" at bounding box center [724, 317] width 60 height 20
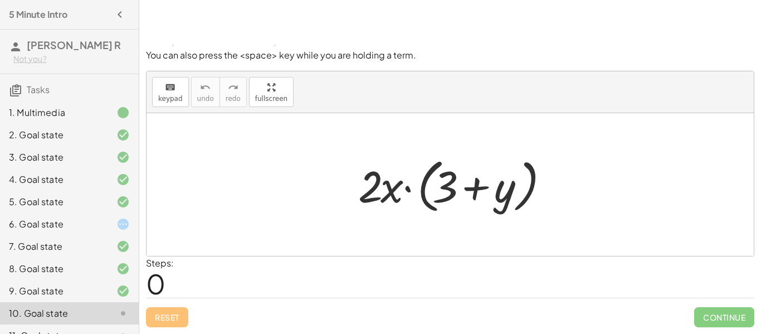
scroll to position [63, 0]
drag, startPoint x: 375, startPoint y: 192, endPoint x: 457, endPoint y: 215, distance: 84.5
click at [457, 215] on div at bounding box center [455, 185] width 204 height 64
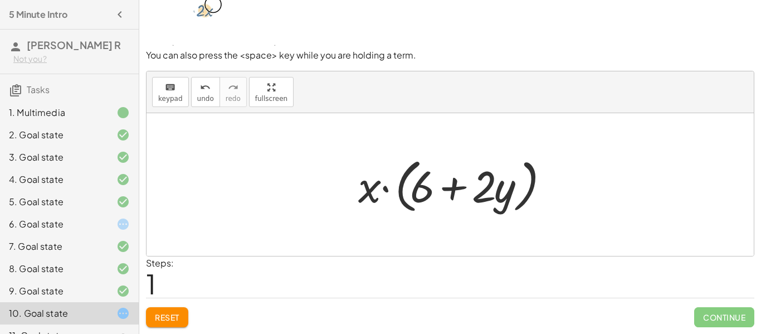
click at [426, 194] on div at bounding box center [455, 185] width 204 height 64
click at [453, 188] on div at bounding box center [455, 185] width 204 height 64
click at [357, 193] on div at bounding box center [455, 185] width 204 height 64
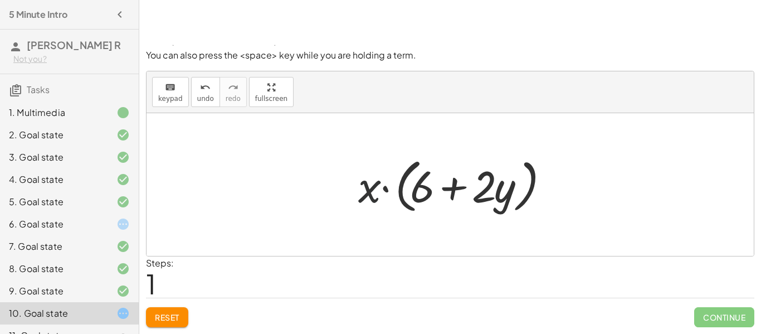
click at [357, 193] on div at bounding box center [455, 185] width 204 height 64
drag, startPoint x: 375, startPoint y: 193, endPoint x: 428, endPoint y: 193, distance: 53.5
click at [428, 193] on div at bounding box center [455, 185] width 204 height 64
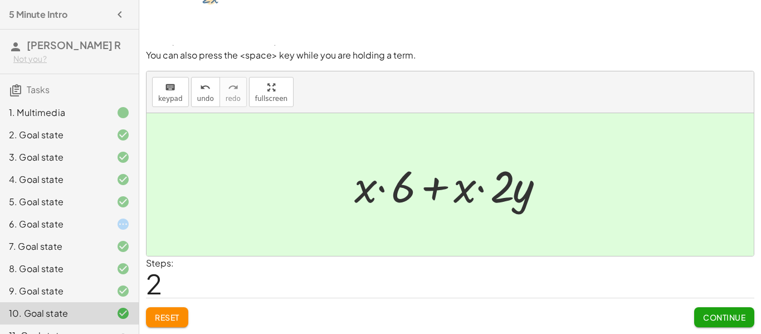
click at [722, 314] on span "Continue" at bounding box center [724, 317] width 42 height 10
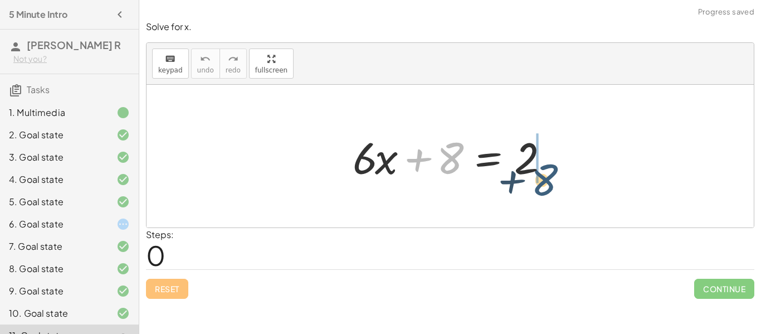
drag, startPoint x: 447, startPoint y: 158, endPoint x: 541, endPoint y: 174, distance: 95.5
click at [541, 174] on div at bounding box center [454, 156] width 214 height 57
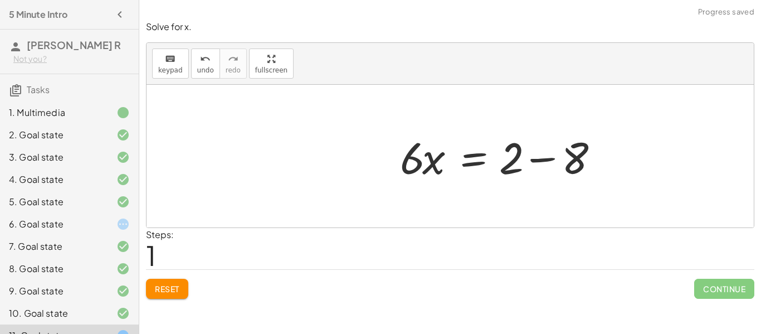
click at [570, 165] on div at bounding box center [449, 156] width 607 height 143
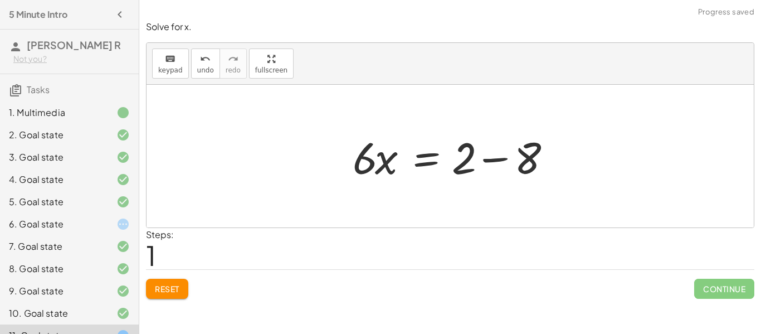
click at [570, 165] on div at bounding box center [449, 156] width 607 height 143
click at [502, 170] on div at bounding box center [454, 156] width 214 height 57
click at [502, 170] on div at bounding box center [430, 156] width 167 height 57
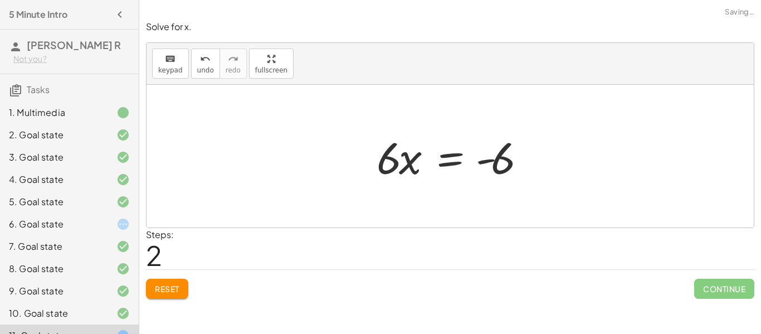
click at [496, 161] on div at bounding box center [454, 156] width 167 height 57
click at [0, 0] on div "Solve for x. keyboard keypad undo undo redo redo fullscreen + · 6 · x + 8 = 2 ·…" at bounding box center [0, 0] width 0 height 0
click at [168, 290] on span "Reset" at bounding box center [167, 289] width 25 height 10
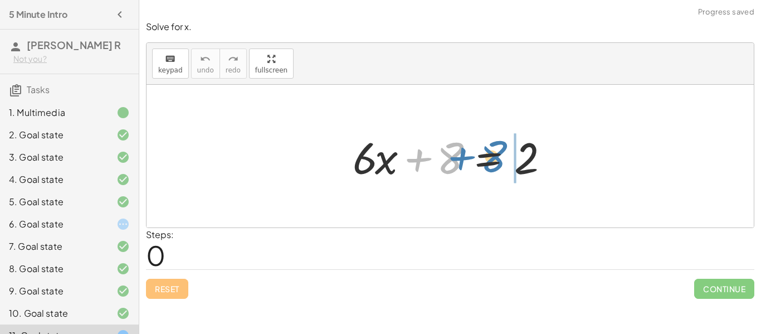
drag, startPoint x: 448, startPoint y: 156, endPoint x: 493, endPoint y: 154, distance: 45.1
click at [493, 154] on div at bounding box center [454, 156] width 214 height 57
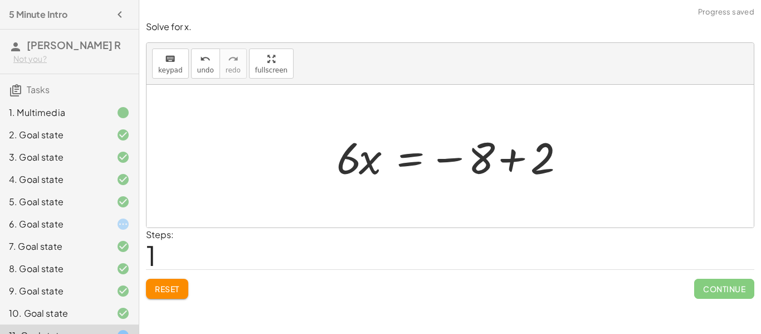
click at [552, 172] on div at bounding box center [454, 156] width 247 height 57
click at [552, 172] on div at bounding box center [449, 156] width 607 height 143
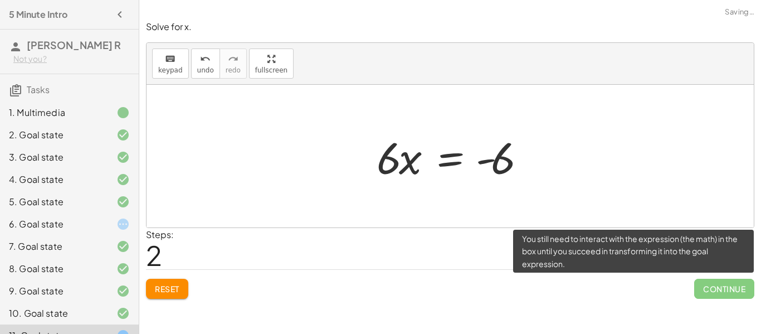
click at [731, 285] on span "Continue" at bounding box center [724, 289] width 60 height 20
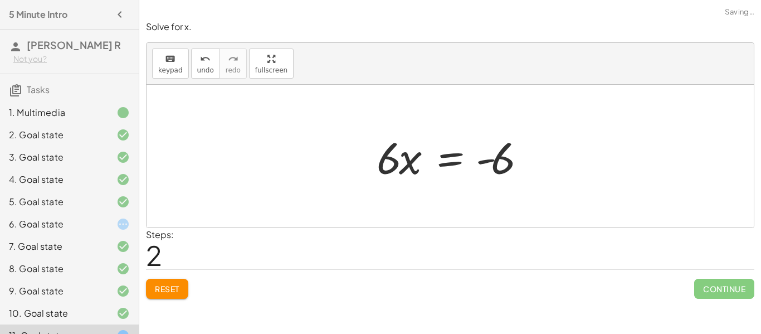
click at [393, 167] on div at bounding box center [454, 156] width 167 height 57
drag, startPoint x: 393, startPoint y: 167, endPoint x: 529, endPoint y: 199, distance: 139.7
click at [529, 199] on div "+ · 6 · x + 8 = 2 · 6 · x = − 8 + 2 · 6 · 6 · x = - 6" at bounding box center [449, 156] width 607 height 143
click at [498, 169] on div at bounding box center [468, 156] width 154 height 86
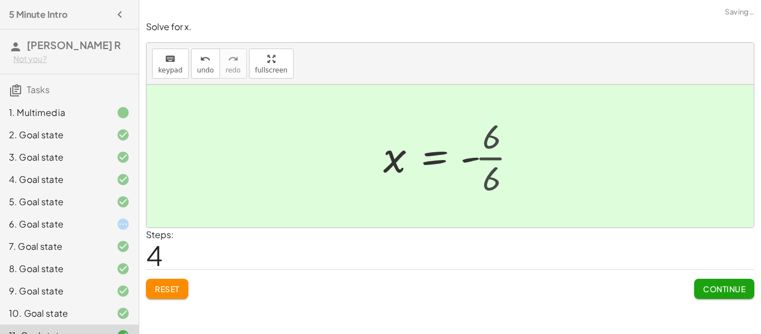
click at [498, 169] on div at bounding box center [450, 156] width 145 height 55
click at [744, 292] on span "Continue" at bounding box center [724, 289] width 42 height 10
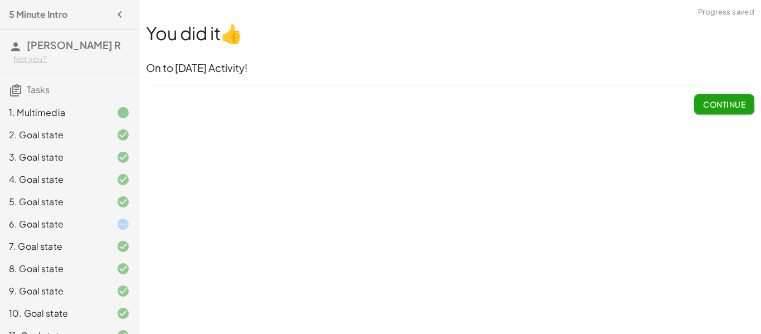
click at [113, 224] on div at bounding box center [114, 223] width 31 height 13
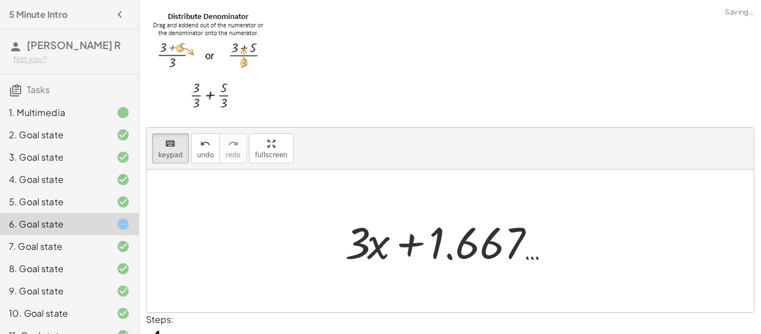
scroll to position [56, 0]
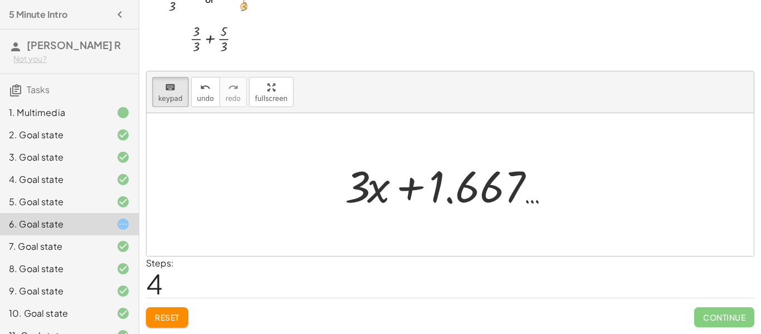
click at [161, 307] on button "Reset" at bounding box center [167, 317] width 42 height 20
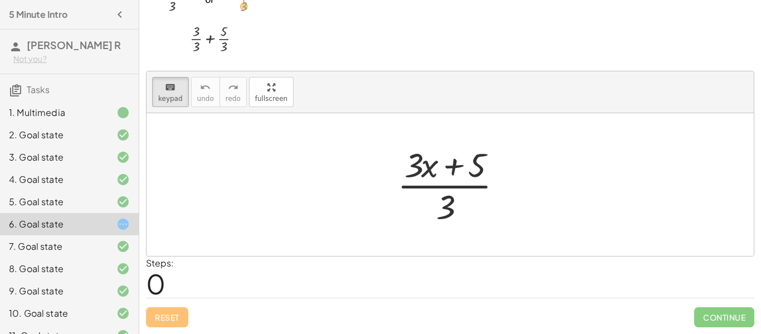
click at [179, 314] on div "Reset Continue" at bounding box center [450, 312] width 608 height 30
drag, startPoint x: 448, startPoint y: 213, endPoint x: 425, endPoint y: 182, distance: 38.2
click at [450, 207] on div at bounding box center [444, 206] width 17 height 39
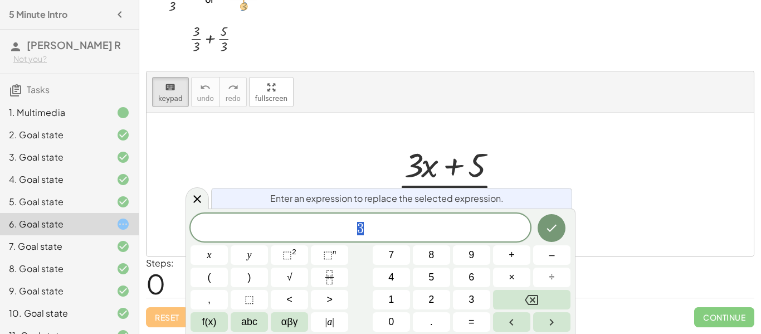
scroll to position [4, 0]
click at [207, 196] on div at bounding box center [196, 198] width 23 height 22
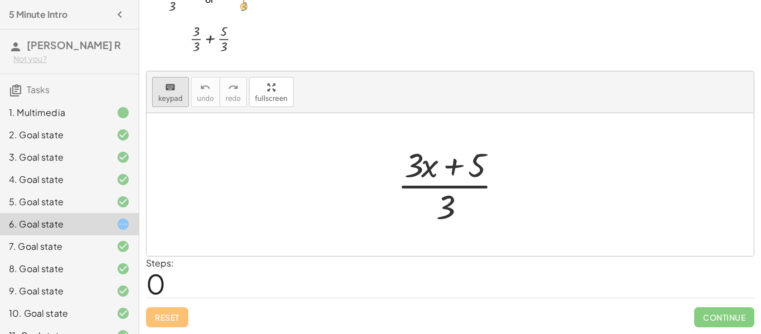
click at [177, 95] on span "keypad" at bounding box center [170, 99] width 25 height 8
drag, startPoint x: 451, startPoint y: 213, endPoint x: 422, endPoint y: 186, distance: 39.0
click at [422, 186] on div at bounding box center [454, 184] width 125 height 86
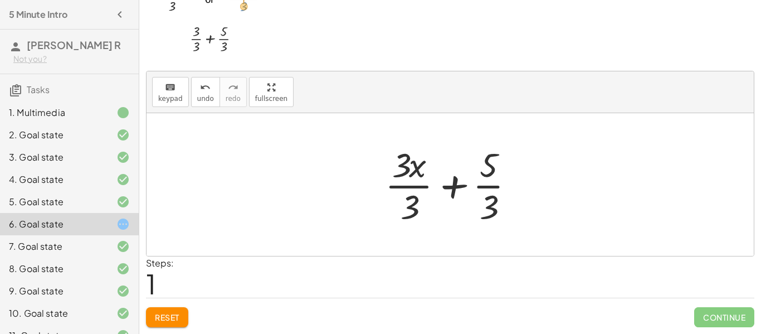
click at [490, 167] on div at bounding box center [453, 184] width 149 height 86
click at [489, 180] on div at bounding box center [453, 184] width 149 height 86
click at [489, 189] on div at bounding box center [453, 184] width 149 height 86
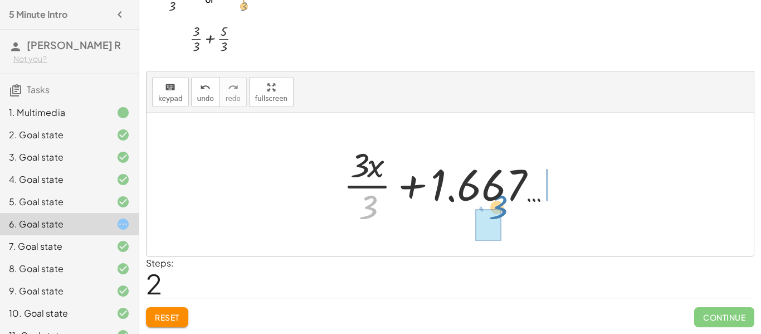
drag, startPoint x: 370, startPoint y: 206, endPoint x: 493, endPoint y: 202, distance: 123.1
click at [493, 202] on div at bounding box center [454, 184] width 233 height 86
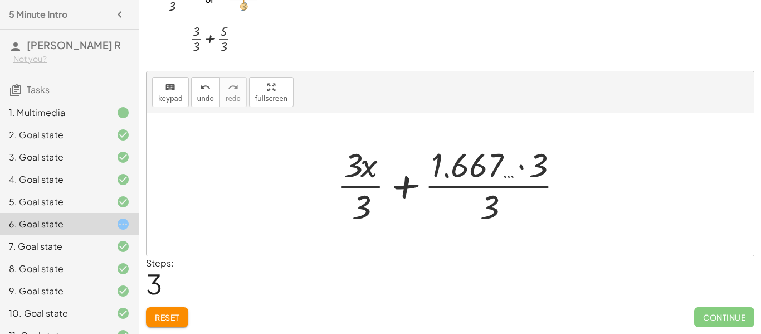
click at [502, 178] on div at bounding box center [454, 184] width 247 height 86
click at [499, 196] on div at bounding box center [454, 184] width 247 height 86
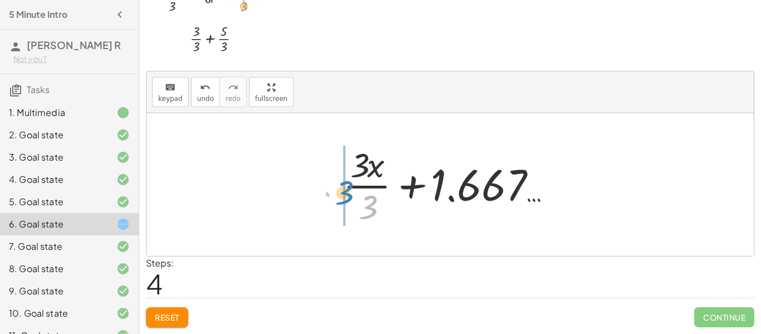
drag, startPoint x: 374, startPoint y: 204, endPoint x: 341, endPoint y: 186, distance: 37.2
click at [341, 186] on div at bounding box center [454, 184] width 233 height 86
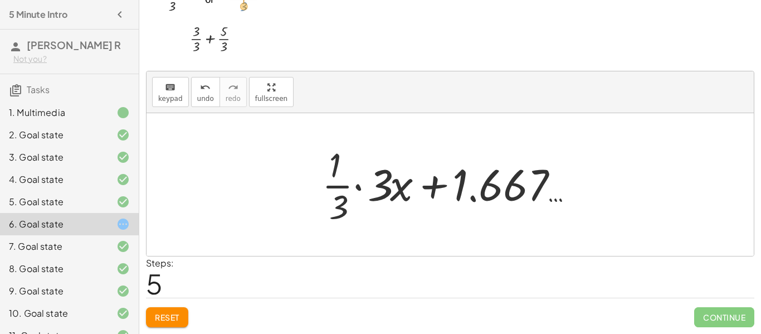
click at [389, 195] on div at bounding box center [454, 184] width 276 height 86
click at [389, 195] on div at bounding box center [455, 184] width 254 height 86
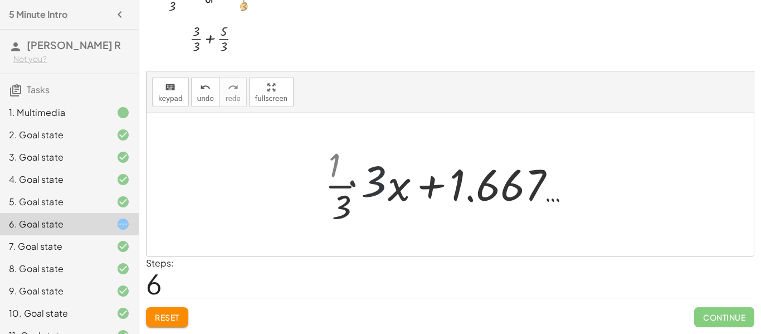
click at [389, 195] on div at bounding box center [455, 184] width 254 height 86
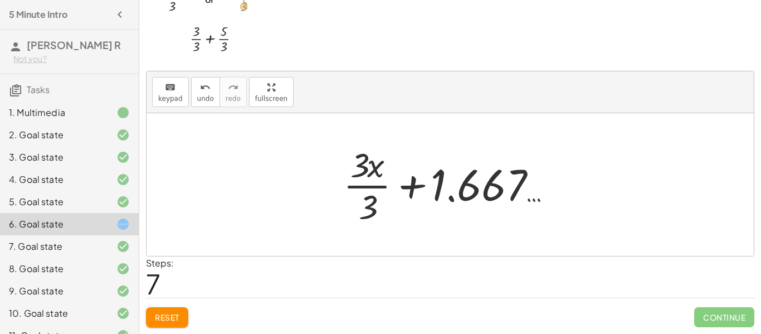
click at [389, 195] on div at bounding box center [454, 184] width 233 height 86
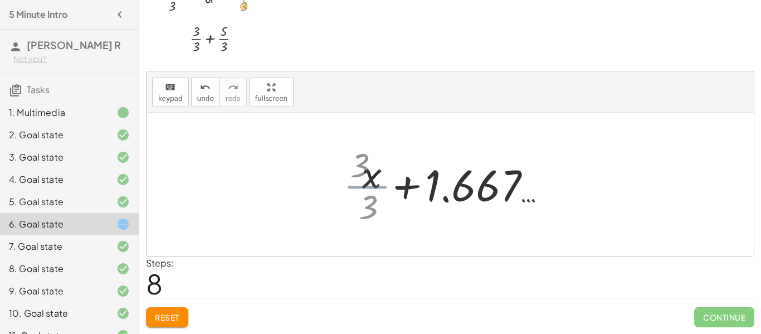
click at [355, 179] on div at bounding box center [454, 184] width 208 height 57
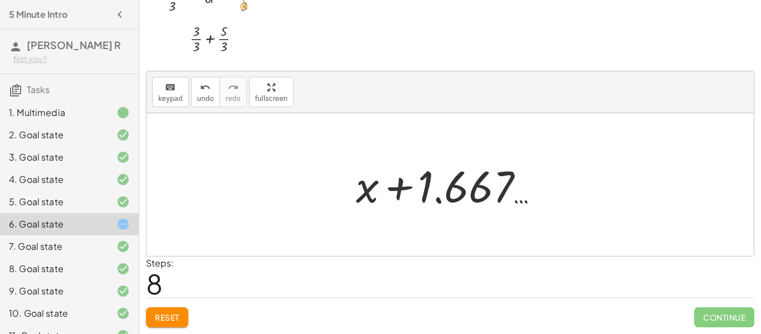
click at [429, 183] on div at bounding box center [454, 184] width 208 height 57
click at [364, 192] on div at bounding box center [454, 184] width 208 height 57
click at [393, 187] on div at bounding box center [454, 184] width 208 height 57
drag, startPoint x: 369, startPoint y: 193, endPoint x: 501, endPoint y: 233, distance: 138.0
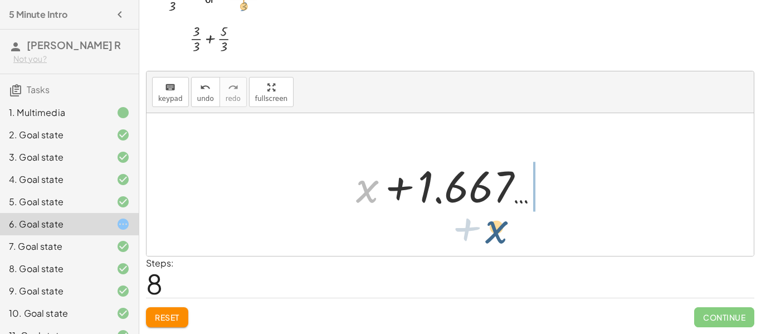
click at [501, 233] on div "· ( + · 3 · x + 5 ) · 3 + · 3 · x · 3 + · 5 · 3 + · 3 · x · 3 + 1.667 … + · 3 ·…" at bounding box center [449, 184] width 607 height 143
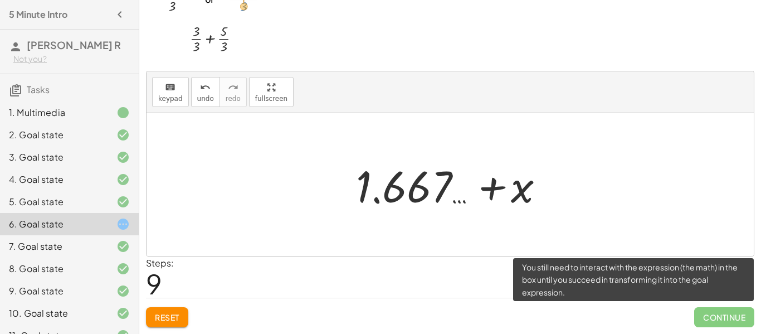
click at [713, 314] on span "Continue" at bounding box center [724, 317] width 60 height 20
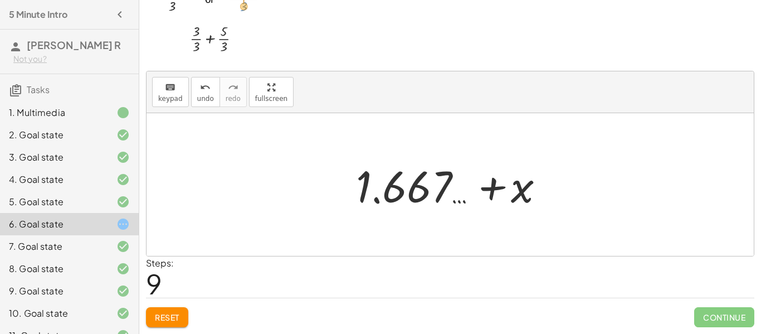
click at [157, 320] on span "Reset" at bounding box center [167, 317] width 25 height 10
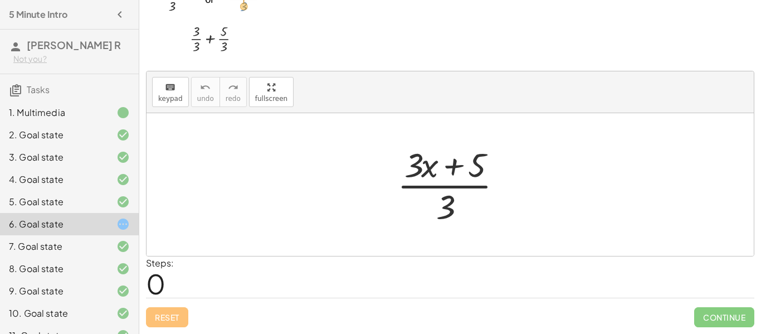
click at [157, 319] on div "Reset Continue" at bounding box center [450, 312] width 608 height 30
drag, startPoint x: 446, startPoint y: 214, endPoint x: 445, endPoint y: 234, distance: 20.1
click at [445, 234] on div "· 3 · ( + · 3 · x + 5 ) · 3" at bounding box center [449, 184] width 607 height 143
drag, startPoint x: 487, startPoint y: 168, endPoint x: 446, endPoint y: 238, distance: 81.4
click at [446, 238] on div "+ 5 · ( + · 3 · x + 5 ) · 3" at bounding box center [449, 184] width 607 height 143
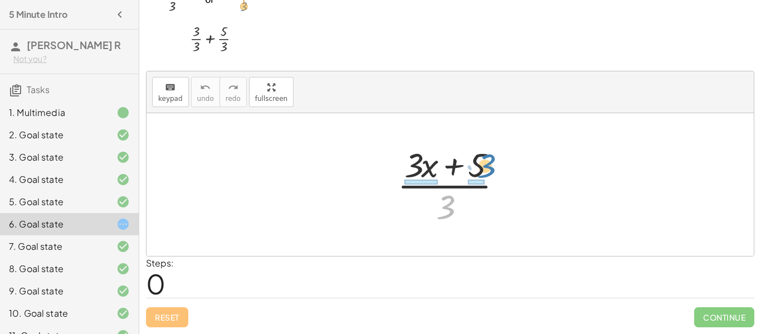
drag, startPoint x: 444, startPoint y: 209, endPoint x: 480, endPoint y: 164, distance: 57.9
click at [480, 164] on div at bounding box center [454, 184] width 125 height 86
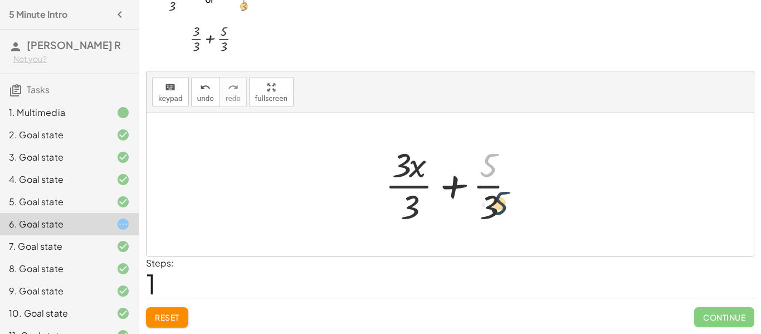
drag, startPoint x: 490, startPoint y: 169, endPoint x: 491, endPoint y: 211, distance: 41.8
click at [491, 211] on div at bounding box center [453, 184] width 149 height 86
drag, startPoint x: 490, startPoint y: 170, endPoint x: 520, endPoint y: 192, distance: 37.1
click at [520, 192] on div at bounding box center [453, 184] width 149 height 86
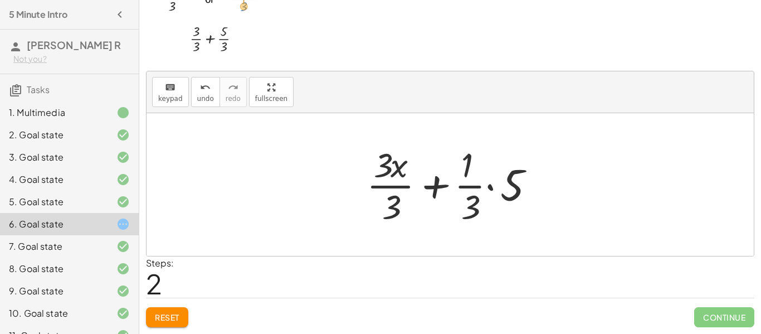
click at [489, 192] on div at bounding box center [454, 184] width 187 height 86
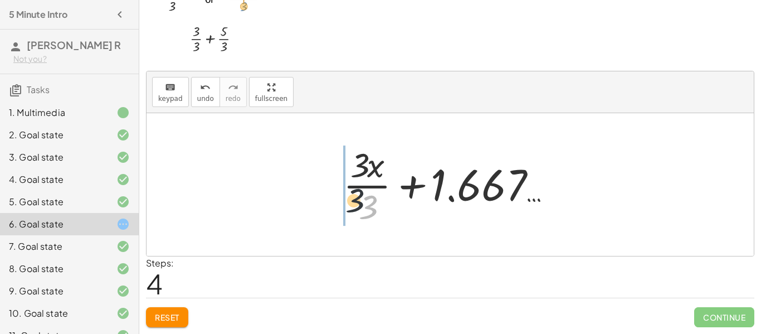
drag, startPoint x: 368, startPoint y: 203, endPoint x: 312, endPoint y: 177, distance: 62.3
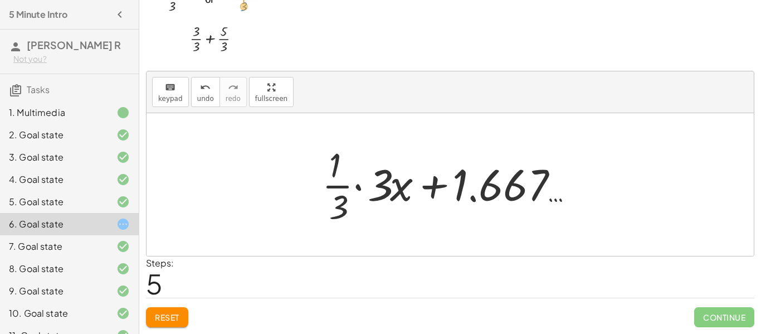
click at [373, 184] on div at bounding box center [454, 184] width 276 height 86
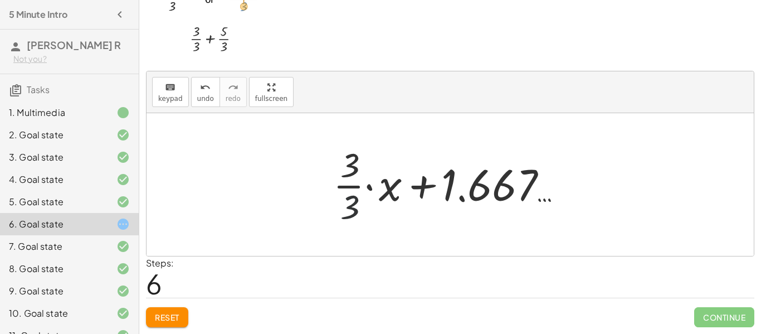
click at [355, 211] on div at bounding box center [455, 184] width 254 height 86
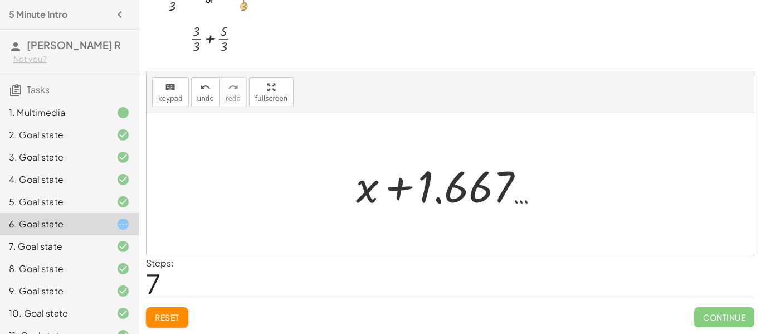
click at [370, 193] on div at bounding box center [454, 184] width 208 height 57
drag, startPoint x: 369, startPoint y: 196, endPoint x: 496, endPoint y: 227, distance: 130.6
click at [496, 227] on div "· ( + · 3 · x + 5 ) · 3 + · 3 · x · 3 + · 5 · 3 + · 3 · x · 3 + · · 1 · 3 · 5 +…" at bounding box center [449, 184] width 607 height 143
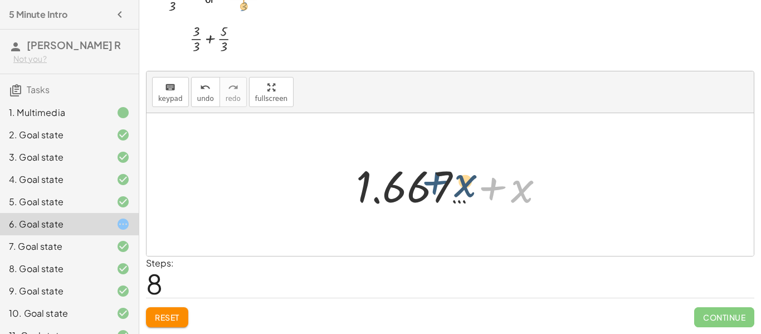
drag, startPoint x: 502, startPoint y: 185, endPoint x: 486, endPoint y: 175, distance: 19.3
click at [486, 175] on div at bounding box center [454, 184] width 208 height 57
click at [426, 189] on div at bounding box center [454, 184] width 208 height 57
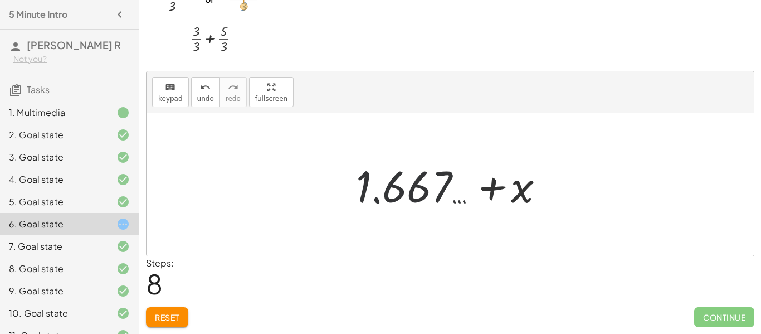
click at [426, 189] on div at bounding box center [454, 184] width 208 height 57
click at [475, 190] on div at bounding box center [454, 184] width 208 height 57
drag, startPoint x: 482, startPoint y: 190, endPoint x: 346, endPoint y: 217, distance: 138.6
click at [346, 217] on div "· ( + · 3 · x + 5 ) · 3 + · 3 · x · 3 + · 5 · 3 + · 3 · x · 3 + · · 1 · 3 · 5 +…" at bounding box center [449, 184] width 607 height 143
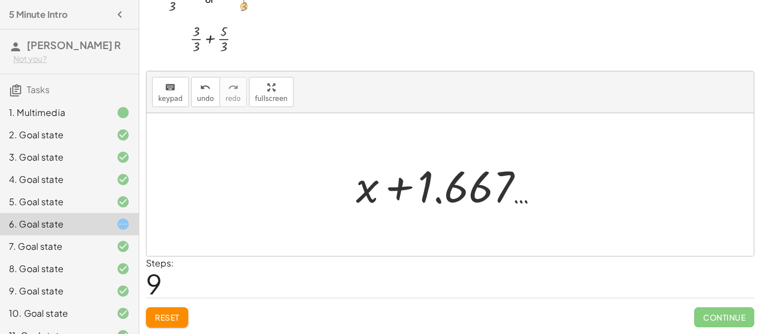
click at [158, 315] on span "Reset" at bounding box center [167, 317] width 25 height 10
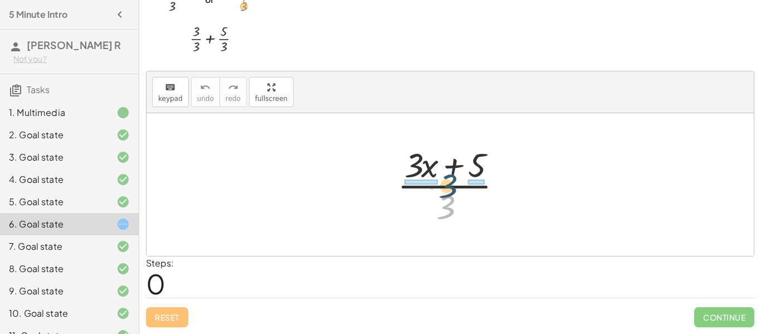
drag, startPoint x: 449, startPoint y: 198, endPoint x: 451, endPoint y: 177, distance: 21.3
click at [451, 177] on div at bounding box center [454, 184] width 125 height 86
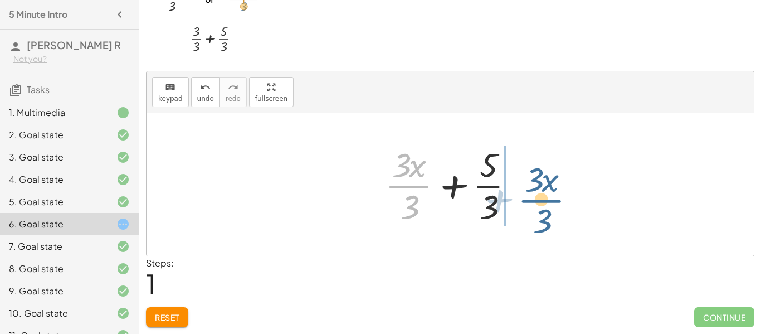
drag, startPoint x: 411, startPoint y: 175, endPoint x: 540, endPoint y: 188, distance: 130.4
click at [540, 188] on div "· ( + · 3 · x + 5 ) · 3 + · 3 · x · 3 + · 3 · x + 5 · 3 · · 3" at bounding box center [449, 184] width 607 height 143
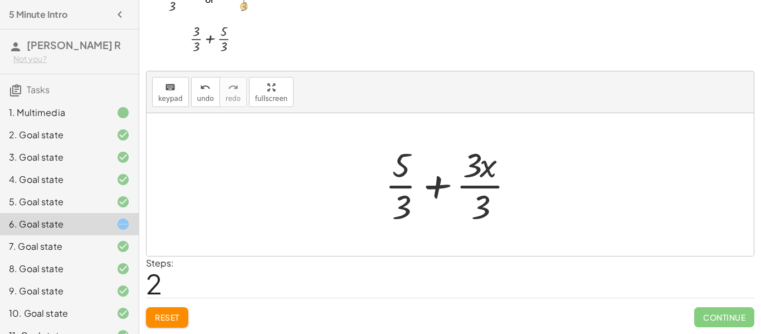
click at [466, 186] on div at bounding box center [453, 184] width 149 height 86
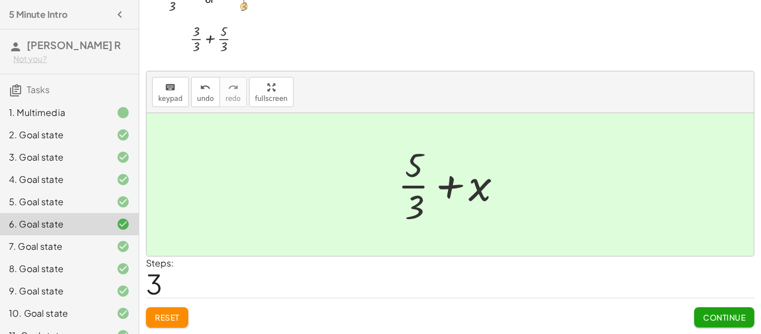
click at [703, 317] on span "Continue" at bounding box center [724, 317] width 42 height 10
